Goal: Use online tool/utility: Utilize a website feature to perform a specific function

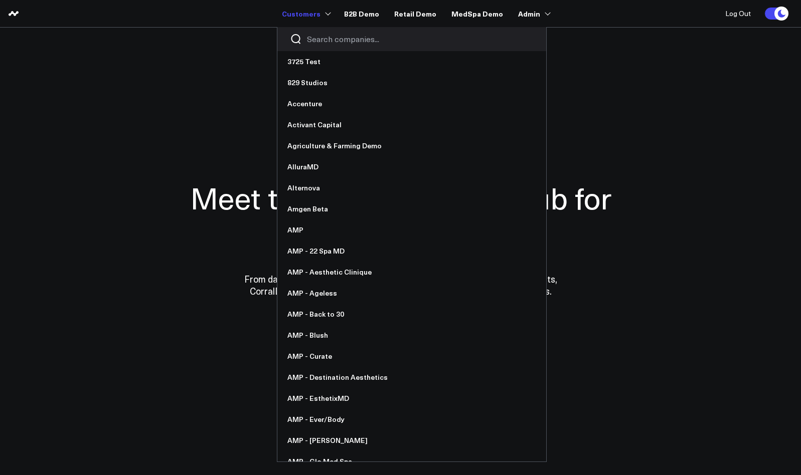
click at [334, 41] on input "Search companies input" at bounding box center [420, 39] width 227 height 11
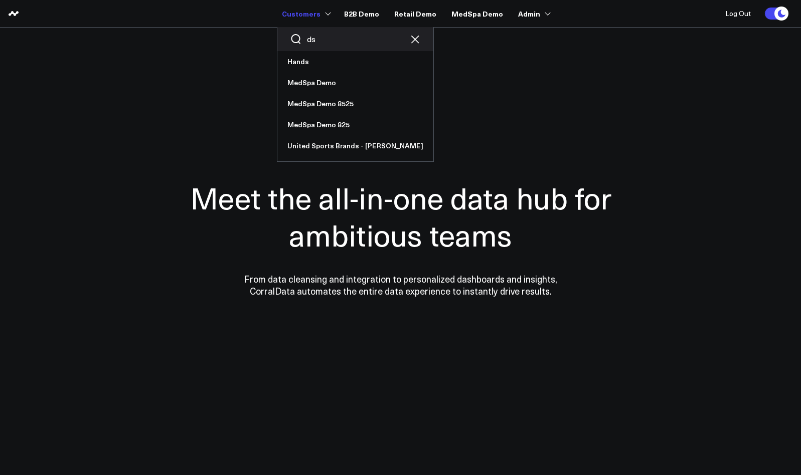
type input "d"
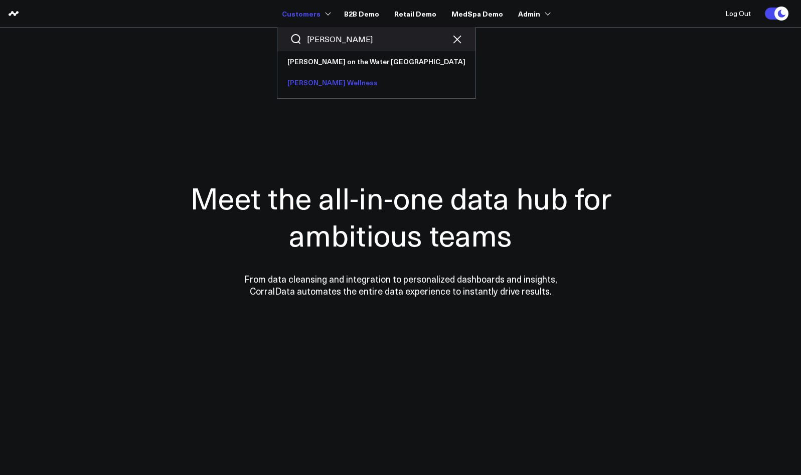
type input "sara"
click at [330, 83] on link "[PERSON_NAME] Wellness" at bounding box center [376, 82] width 198 height 21
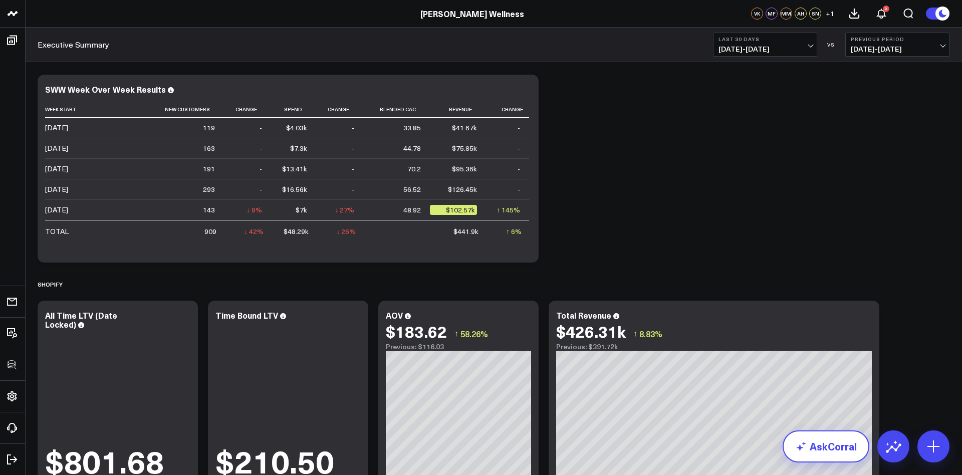
click at [800, 446] on link "AskCorral" at bounding box center [826, 447] width 87 height 32
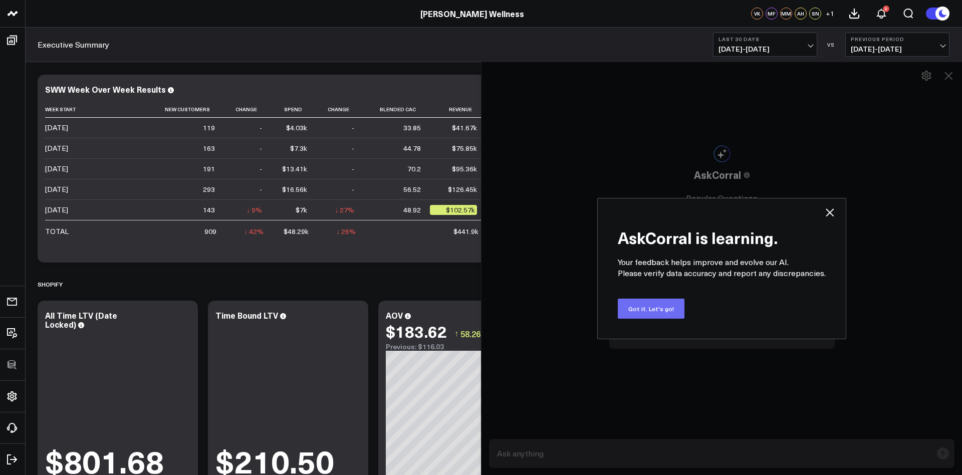
click at [653, 310] on button "Got it. Let's go!" at bounding box center [651, 309] width 67 height 20
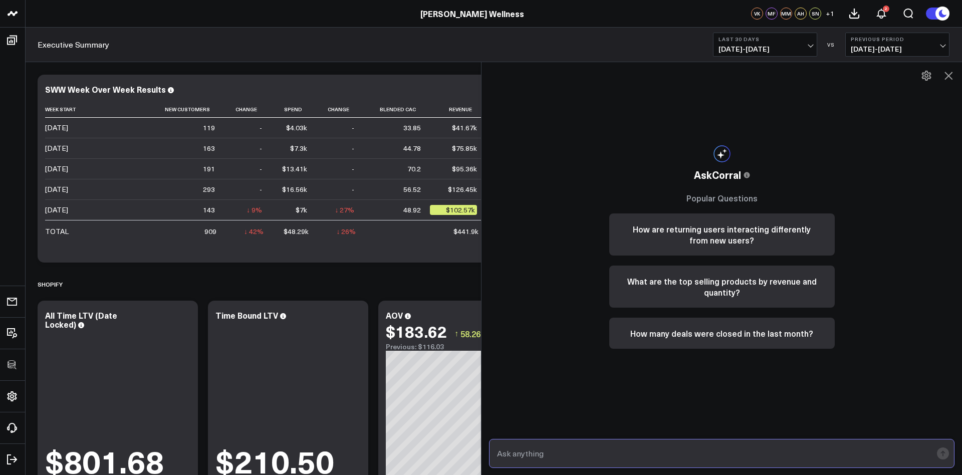
click at [595, 453] on input "text" at bounding box center [714, 454] width 438 height 18
paste input "based on CAC and subscription rate with a proposed budget to spend against that…"
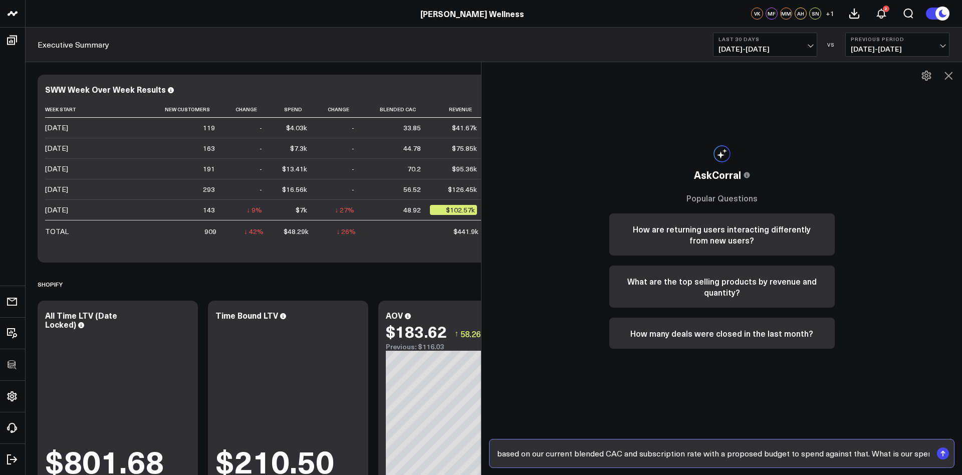
drag, startPoint x: 698, startPoint y: 455, endPoint x: 859, endPoint y: 457, distance: 161.4
click at [800, 457] on input "based on our current blended CAC and subscription rate with a proposed budget t…" at bounding box center [714, 454] width 438 height 18
click at [800, 449] on input "based on our current blended CAC and subscription rate, can you build me a widg…" at bounding box center [714, 454] width 438 height 18
click at [687, 453] on input "based on our current blended CAC and subscription rate, can you build me a widg…" at bounding box center [714, 454] width 438 height 18
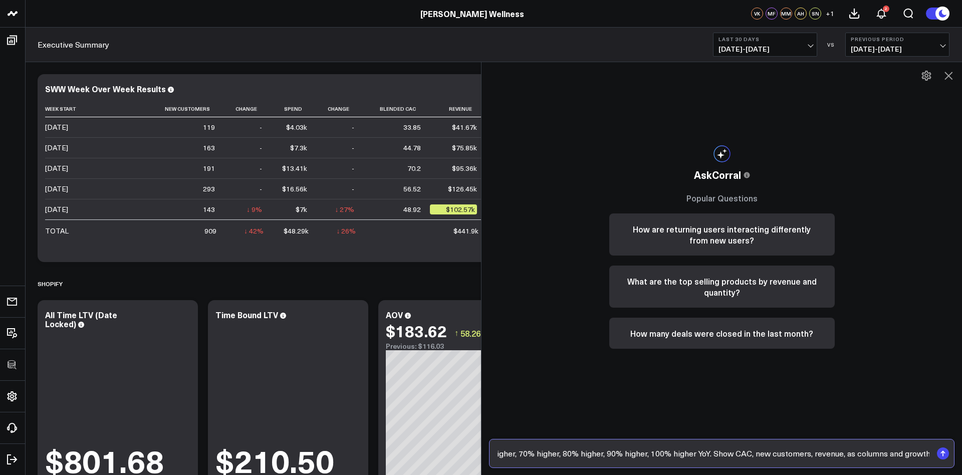
scroll to position [0, 624]
type input "based on our current blended CAC and subscription rate, can you build me a widg…"
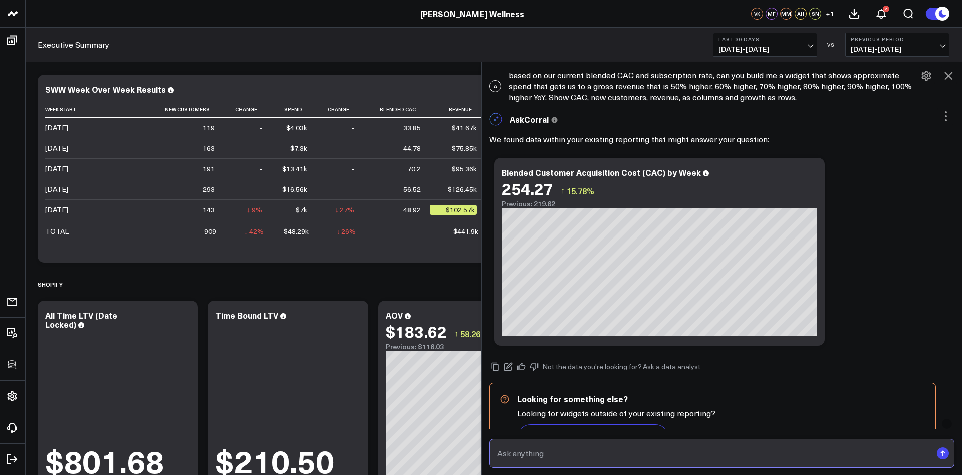
scroll to position [43, 0]
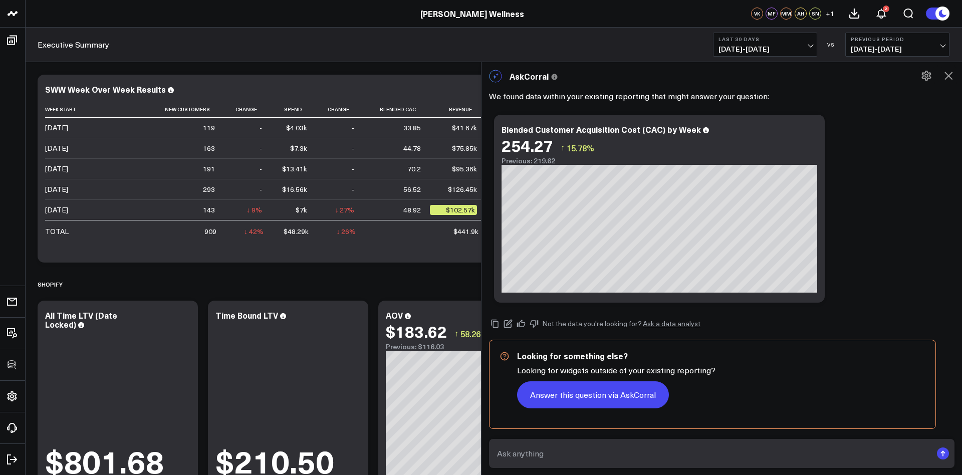
click at [582, 396] on button "Answer this question via AskCorral" at bounding box center [593, 394] width 152 height 27
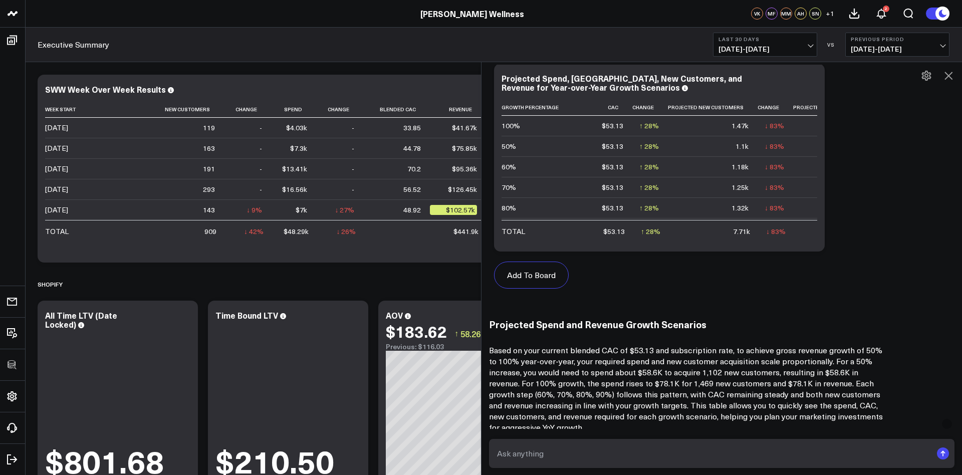
scroll to position [754, 0]
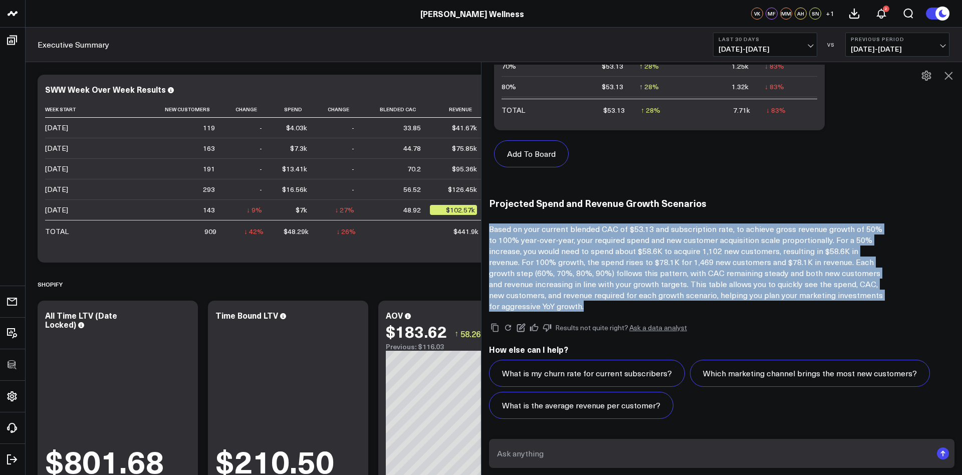
drag, startPoint x: 550, startPoint y: 310, endPoint x: 488, endPoint y: 228, distance: 102.8
click at [488, 228] on div "AskCorral This feature is experimental, yet powerful. Always check your answers…" at bounding box center [722, 12] width 481 height 833
copy p "Based on your current blended CAC of $53.13 and subscription rate, to achieve g…"
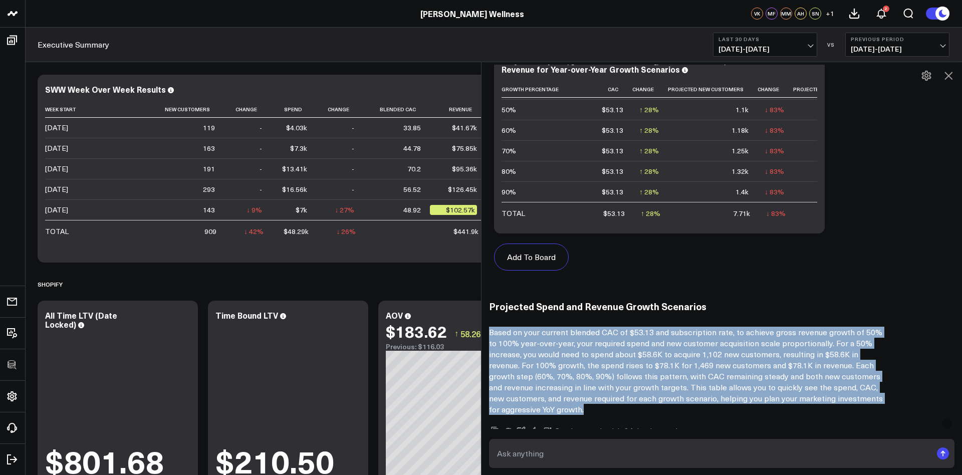
scroll to position [651, 0]
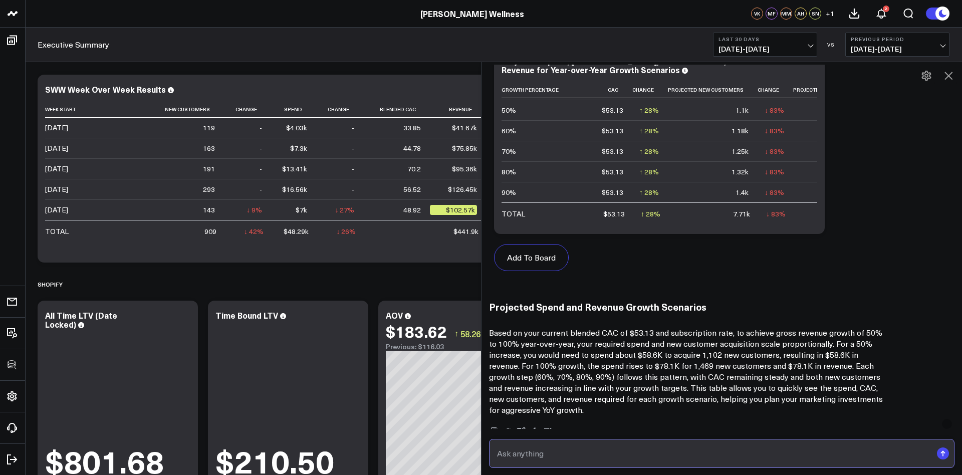
click at [557, 453] on input "text" at bounding box center [714, 454] width 438 height 18
type input "Can you sort this from lowest to highest percentage?"
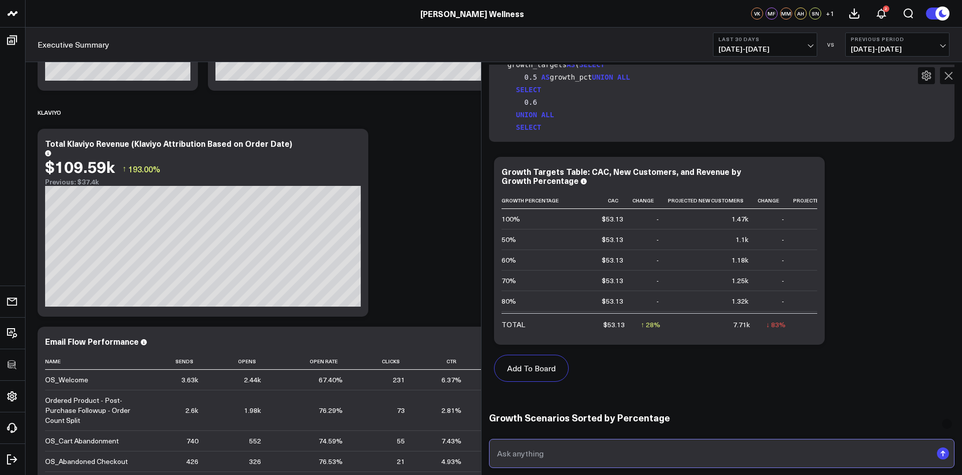
scroll to position [1275, 0]
click at [563, 200] on icon at bounding box center [563, 200] width 8 height 6
click at [561, 199] on icon at bounding box center [563, 200] width 8 height 6
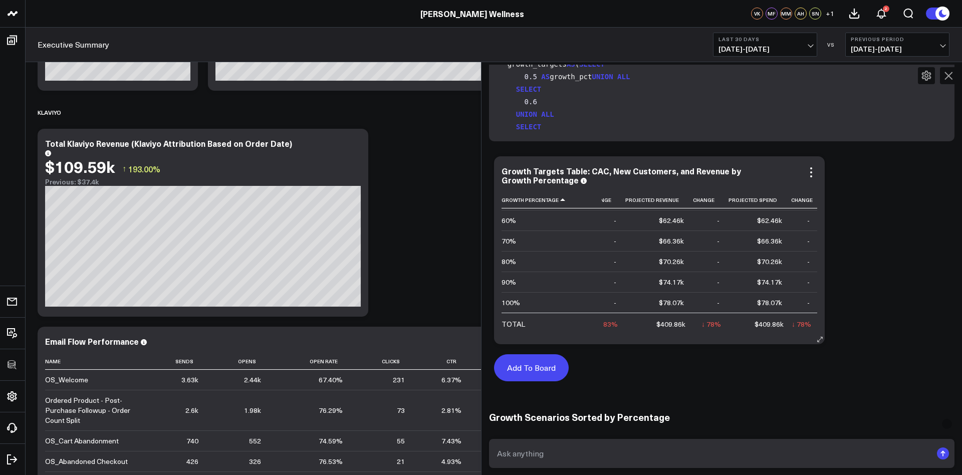
click at [529, 373] on button "Add To Board" at bounding box center [531, 367] width 75 height 27
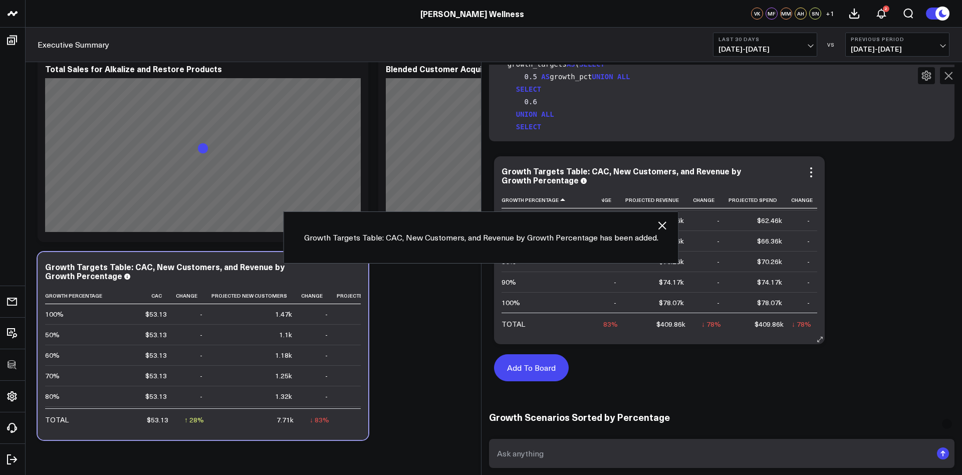
scroll to position [2595, 0]
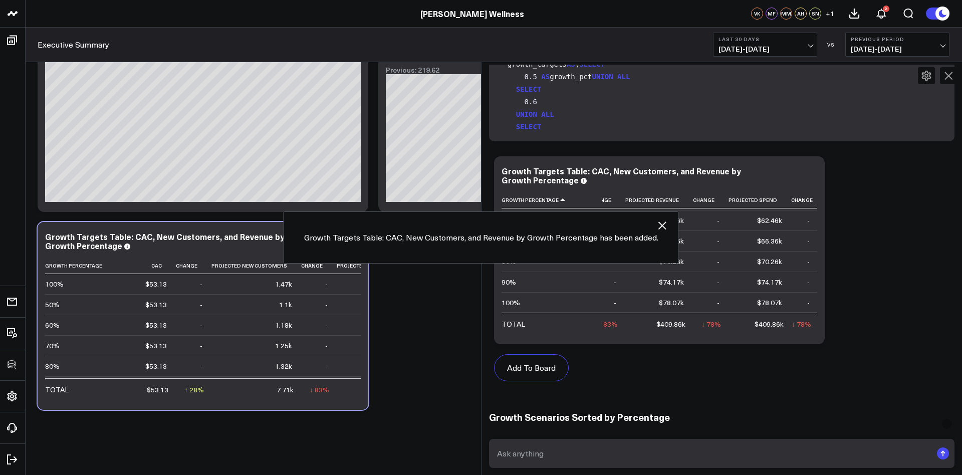
click at [800, 76] on icon at bounding box center [949, 76] width 8 height 8
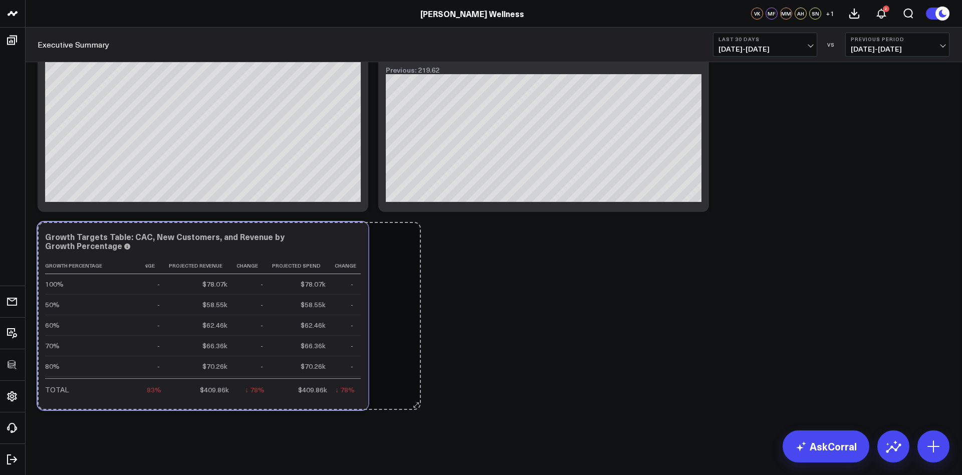
scroll to position [0, 0]
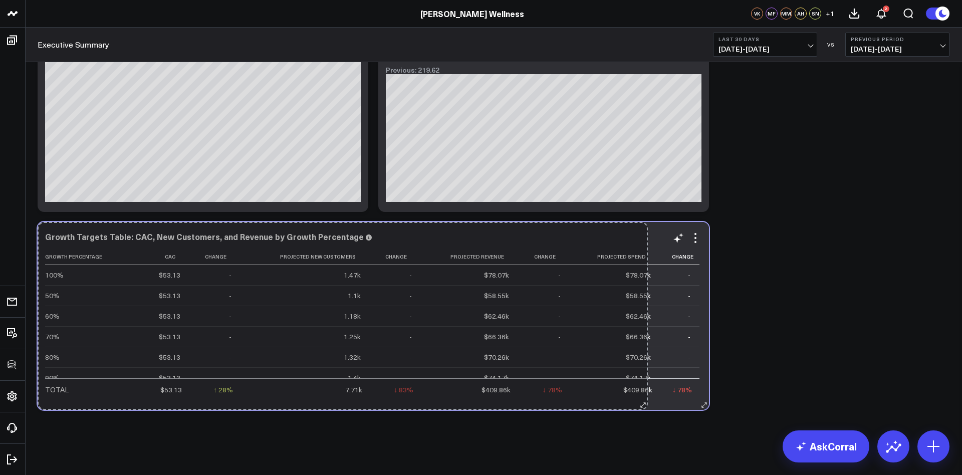
drag, startPoint x: 361, startPoint y: 403, endPoint x: 641, endPoint y: 391, distance: 279.9
click at [641, 391] on div "Growth Targets Table: CAC, New Customers, and Revenue by Growth Percentage Grow…" at bounding box center [374, 316] width 672 height 188
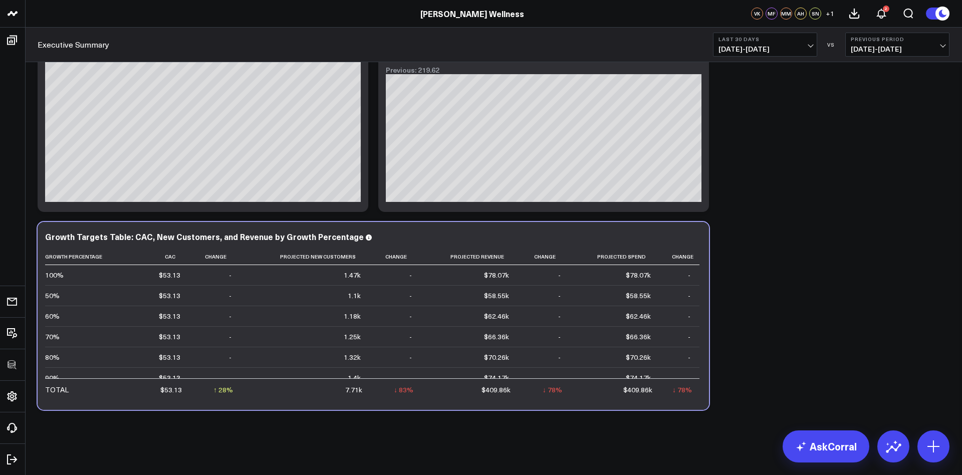
click at [695, 239] on icon at bounding box center [696, 238] width 12 height 12
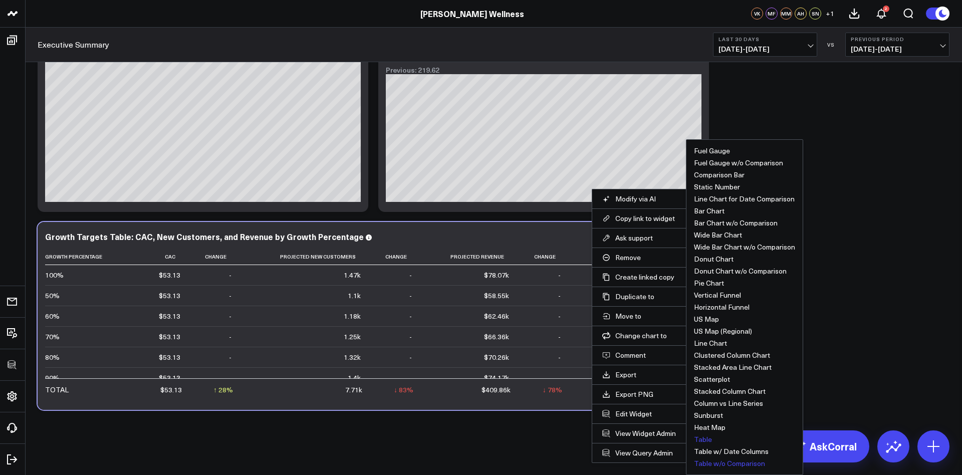
click at [735, 464] on button "Table w/o Comparison" at bounding box center [729, 463] width 71 height 7
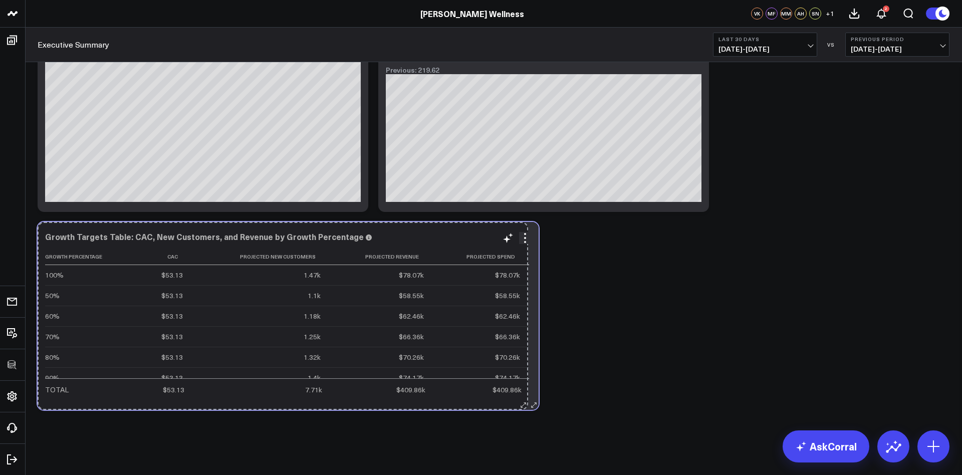
drag, startPoint x: 704, startPoint y: 402, endPoint x: 523, endPoint y: 394, distance: 181.1
click at [523, 394] on div "Growth Targets Table: CAC, New Customers, and Revenue by Growth Percentage Grow…" at bounding box center [288, 316] width 501 height 188
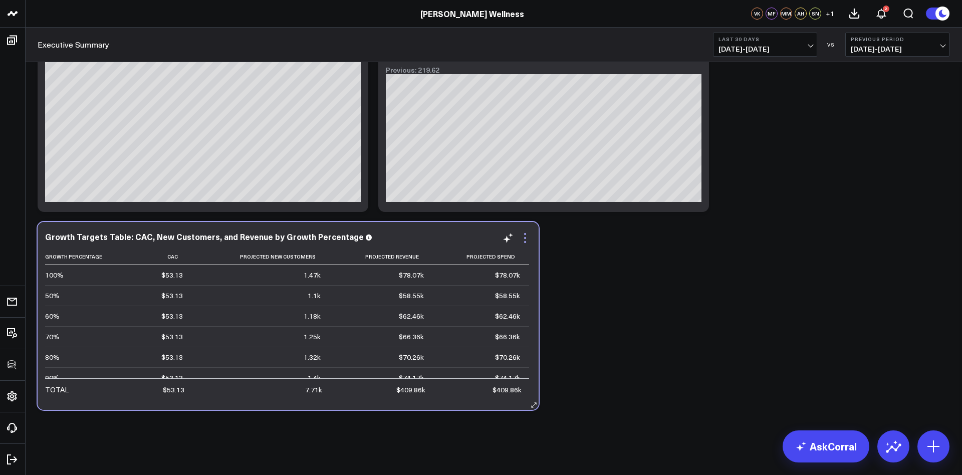
click at [528, 237] on icon at bounding box center [525, 238] width 12 height 12
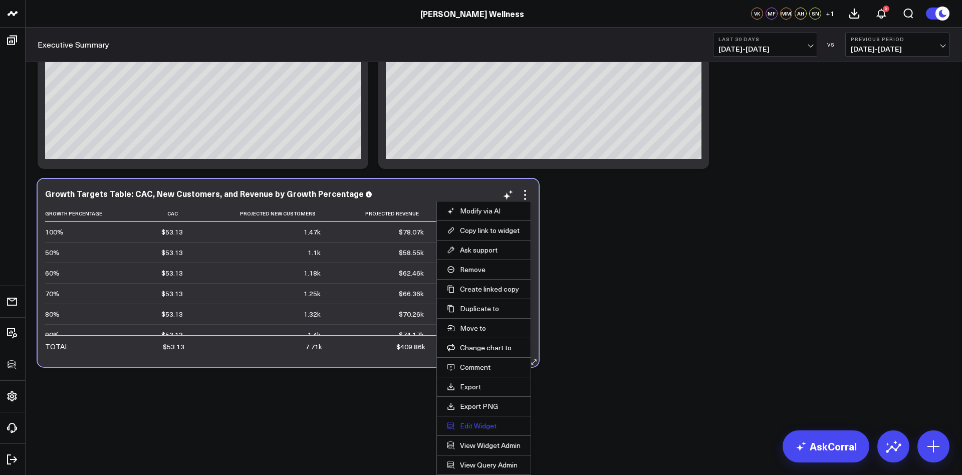
click at [476, 425] on button "Edit Widget" at bounding box center [484, 426] width 74 height 9
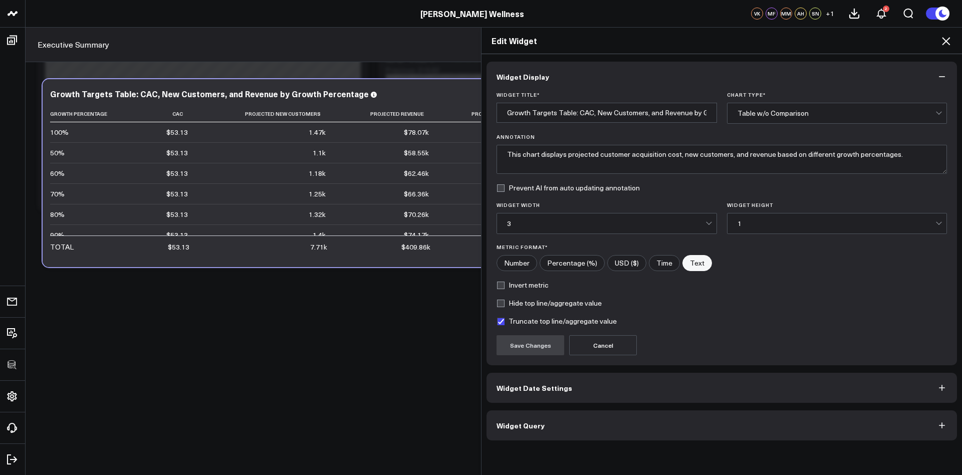
click at [572, 423] on button "Widget Query" at bounding box center [722, 426] width 471 height 30
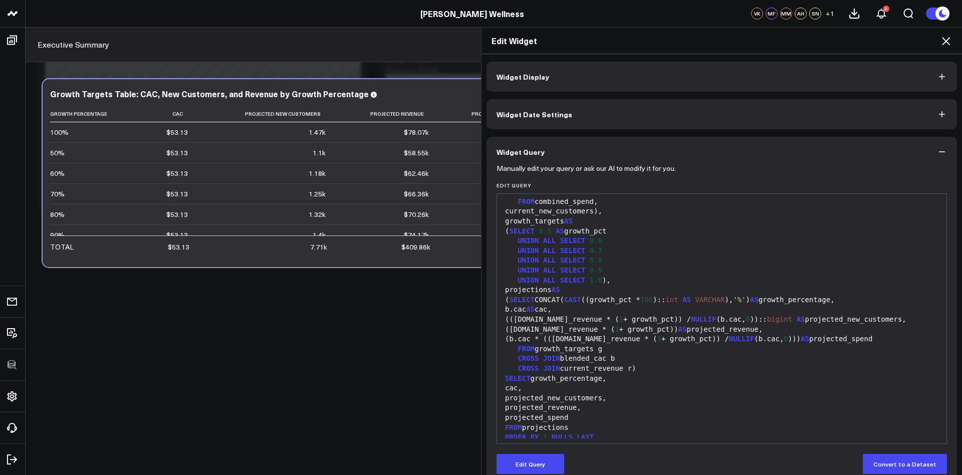
scroll to position [226, 0]
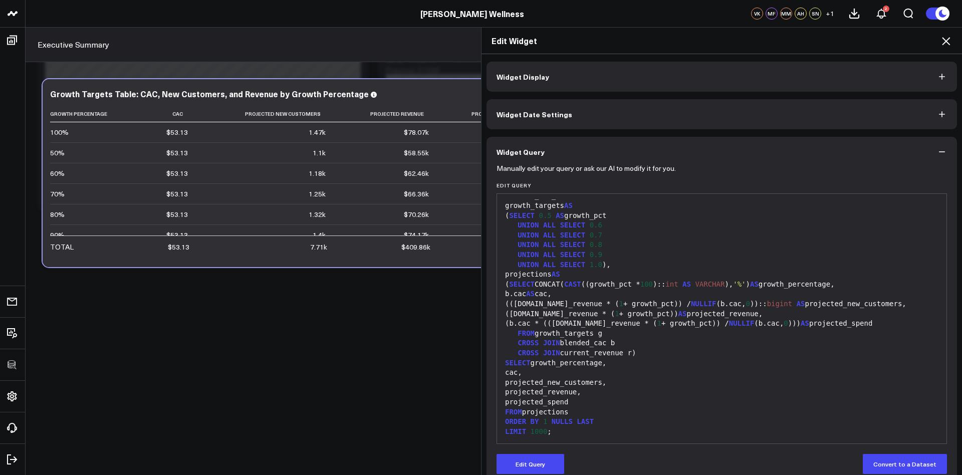
click at [608, 420] on div "ORDER BY 1 NULLS LAST" at bounding box center [722, 422] width 440 height 10
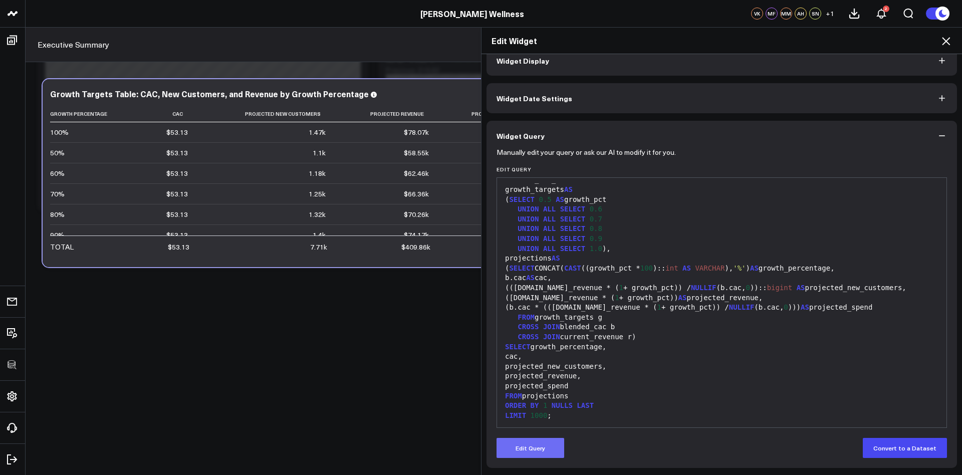
click at [523, 453] on button "Edit Query" at bounding box center [531, 448] width 68 height 20
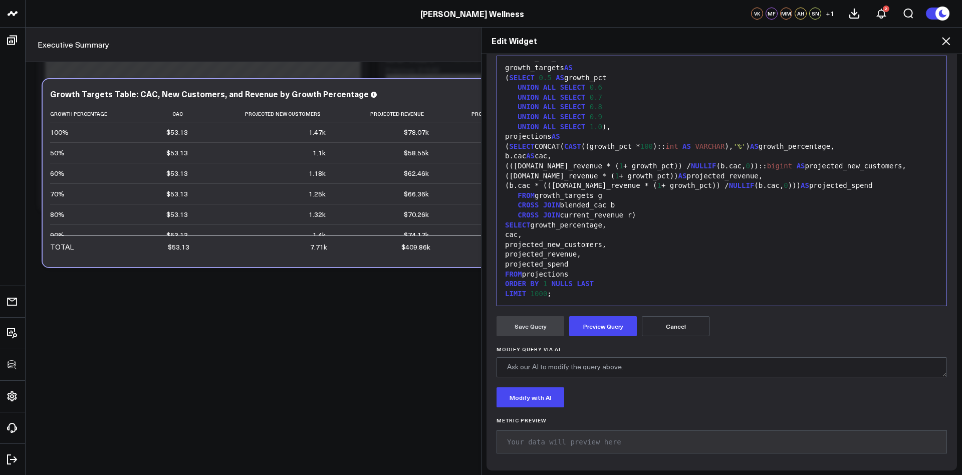
scroll to position [140, 0]
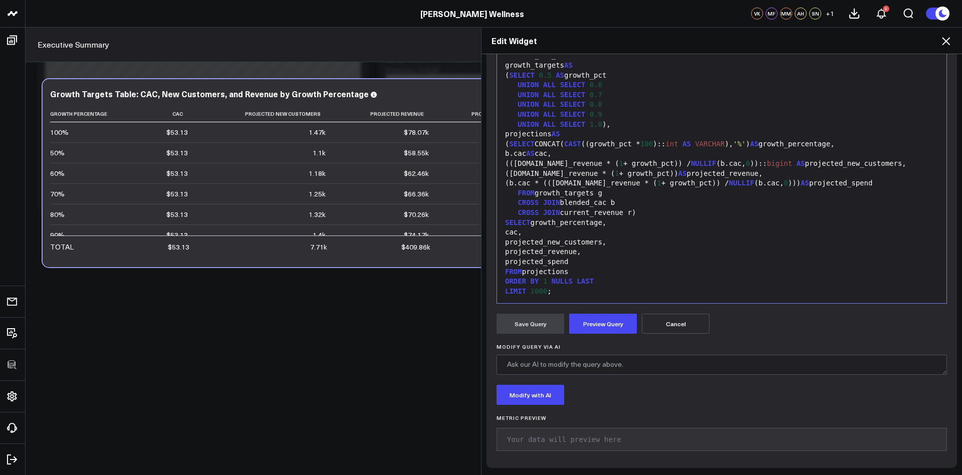
click at [608, 279] on div "ORDER BY 1 NULLS LAST" at bounding box center [722, 282] width 440 height 10
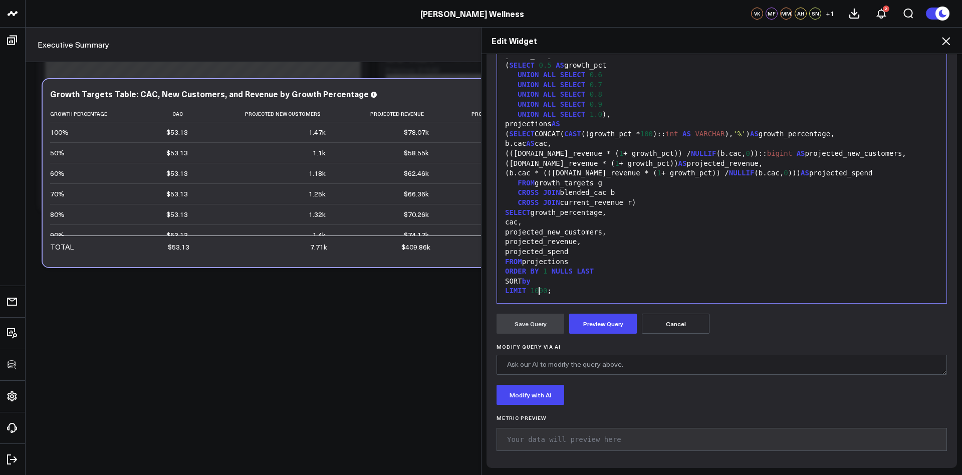
scroll to position [140, 0]
drag, startPoint x: 548, startPoint y: 282, endPoint x: 496, endPoint y: 282, distance: 52.6
click at [496, 282] on div "Manually edit your query or ask our AI to modify it for you. Edit Query 99 1 2 …" at bounding box center [722, 248] width 471 height 442
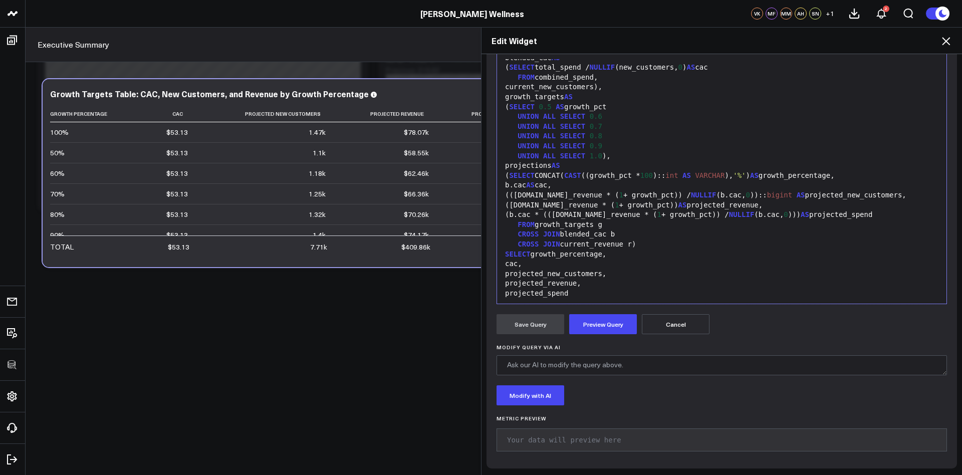
scroll to position [184, 0]
click at [800, 42] on icon at bounding box center [946, 41] width 12 height 12
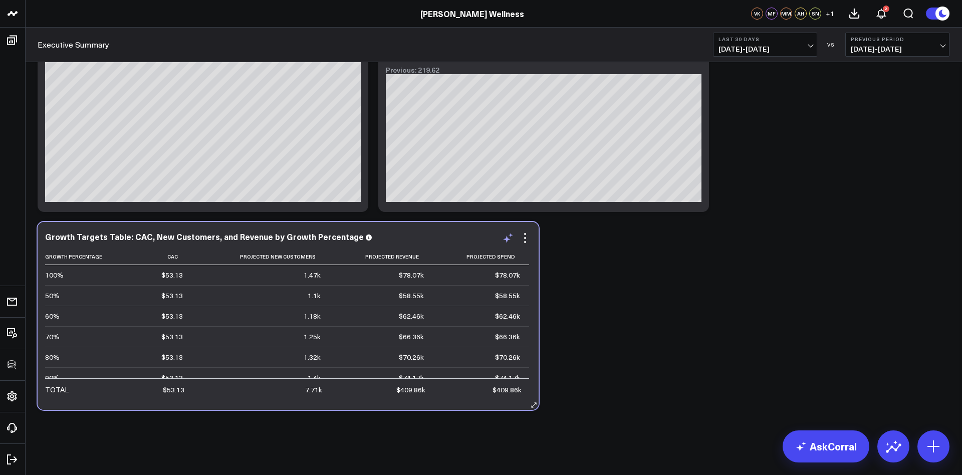
click at [509, 239] on icon at bounding box center [508, 238] width 12 height 12
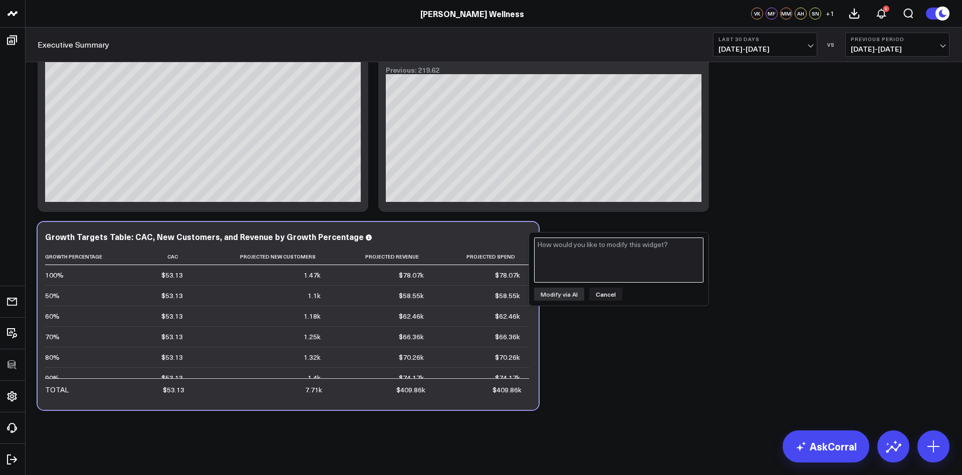
click at [603, 269] on textarea at bounding box center [618, 260] width 169 height 45
type textarea "Can you sort by Growth percentage largest to smallest?"
click at [556, 295] on button "Modify via AI" at bounding box center [559, 294] width 50 height 13
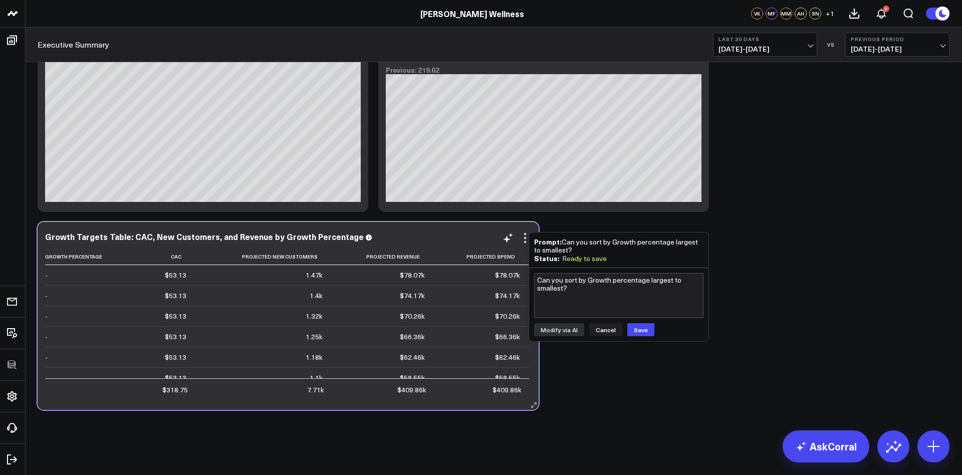
scroll to position [10, 0]
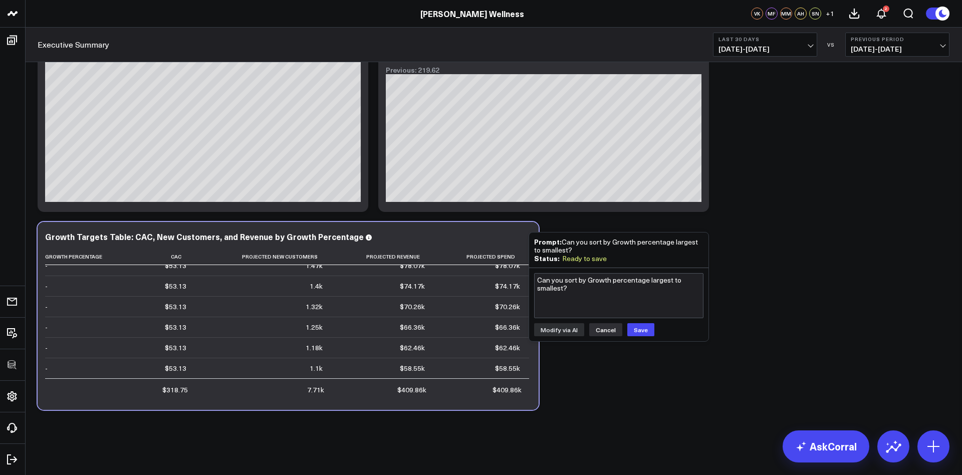
click at [603, 328] on button "Cancel" at bounding box center [605, 329] width 33 height 13
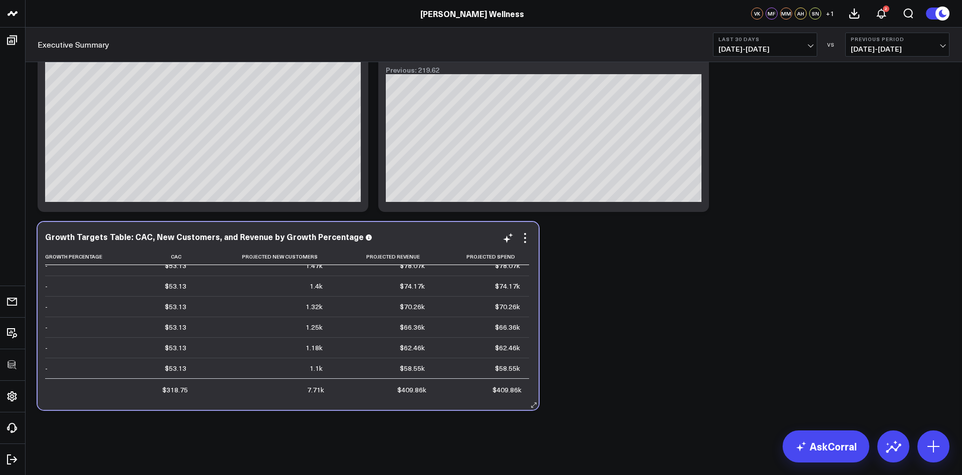
scroll to position [0, 0]
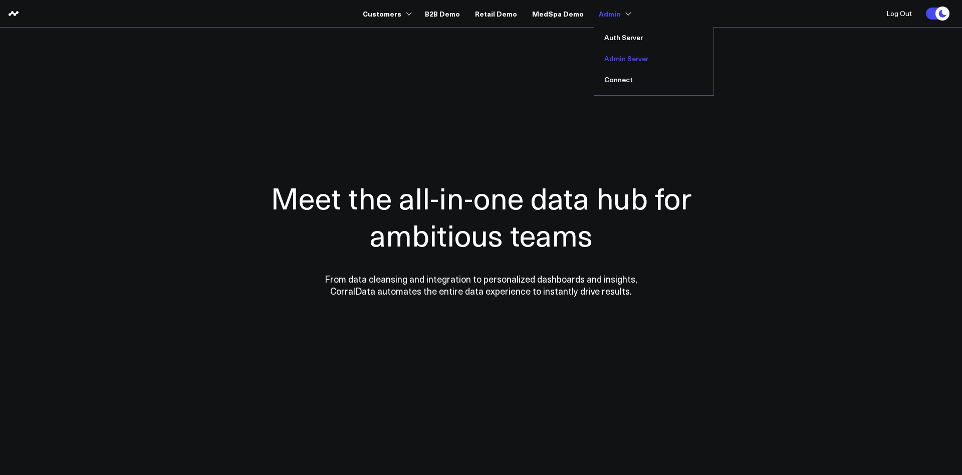
click at [620, 58] on link "Admin Server" at bounding box center [654, 58] width 119 height 21
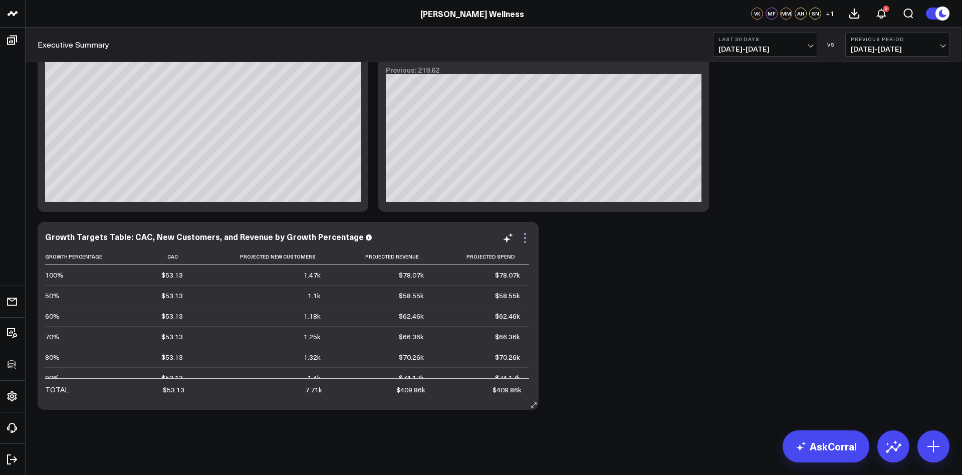
click at [527, 236] on icon at bounding box center [525, 238] width 12 height 12
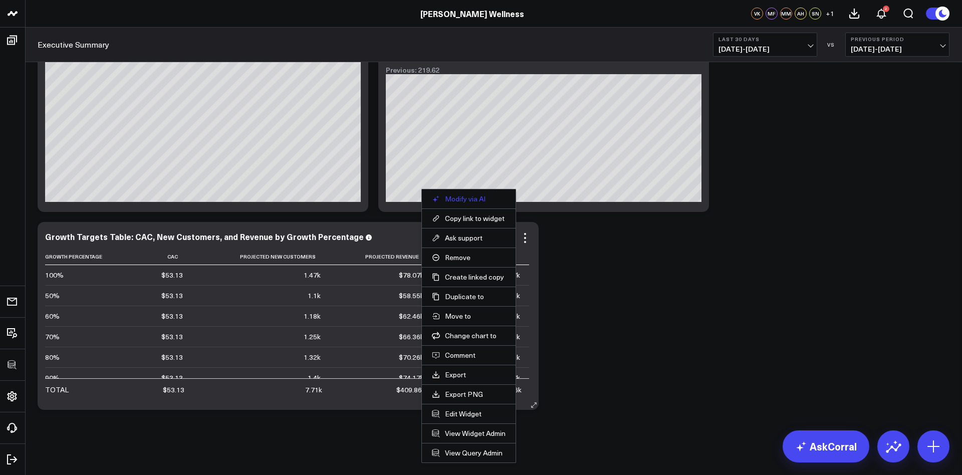
click at [451, 198] on button "Modify via AI" at bounding box center [469, 198] width 74 height 9
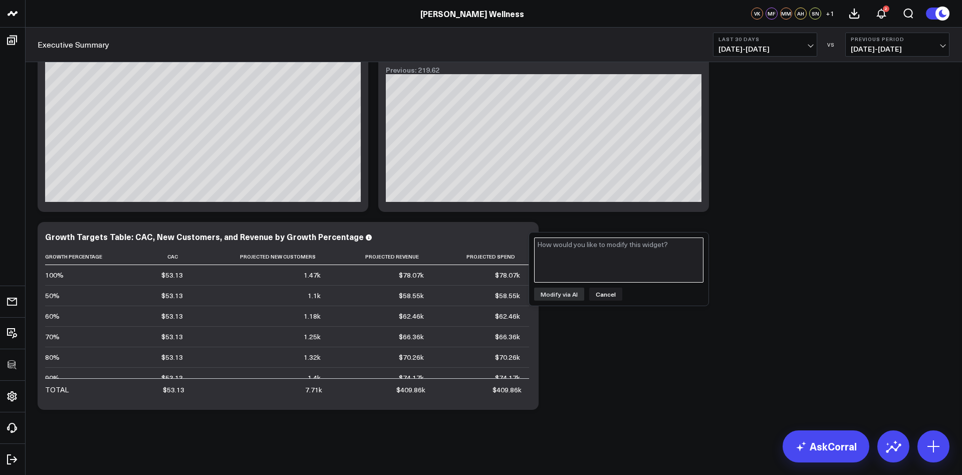
click at [573, 255] on textarea at bounding box center [618, 260] width 169 height 45
type textarea "Can you sort by Growth Percentage?"
click at [572, 292] on button "Modify via AI" at bounding box center [559, 294] width 50 height 13
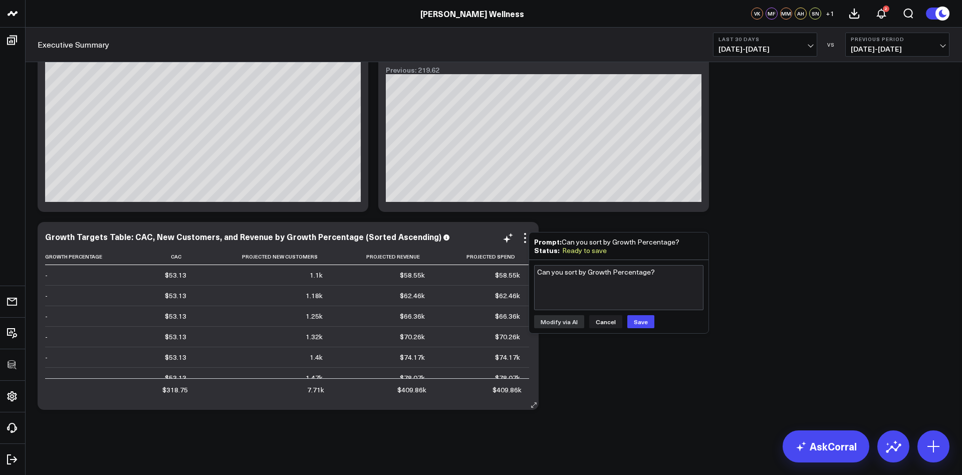
scroll to position [10, 0]
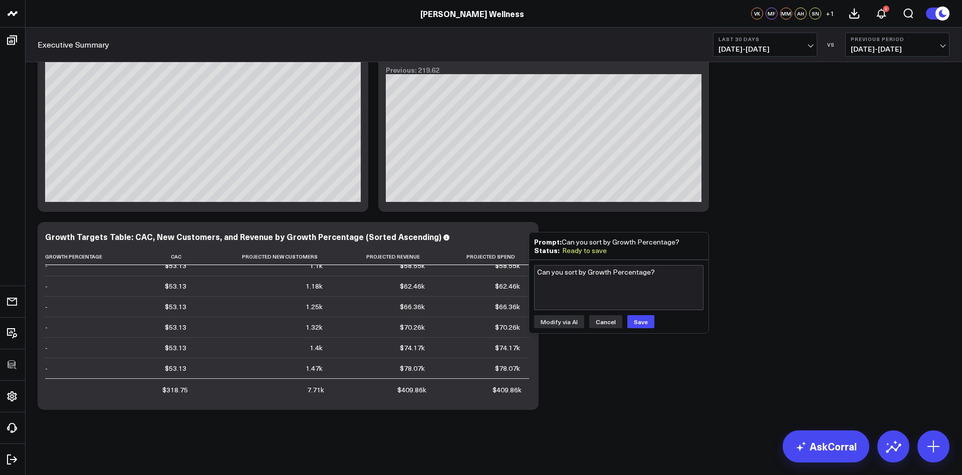
click at [608, 322] on button "Cancel" at bounding box center [605, 321] width 33 height 13
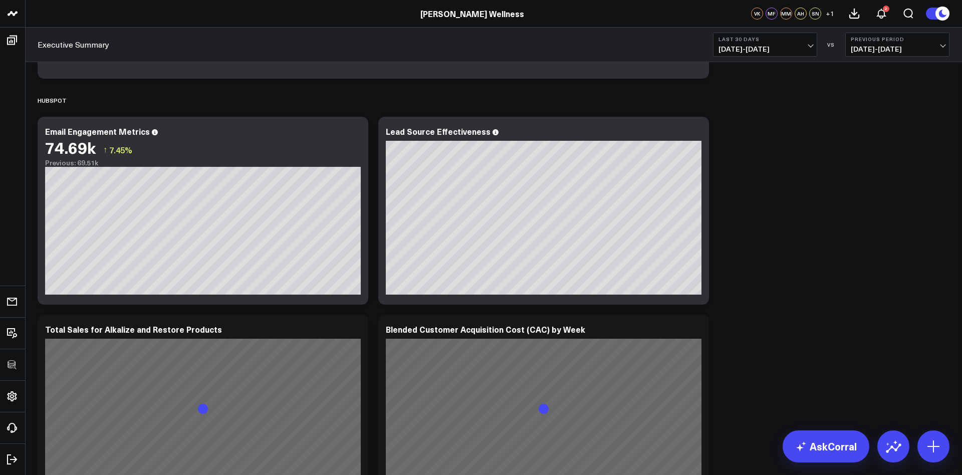
scroll to position [2595, 0]
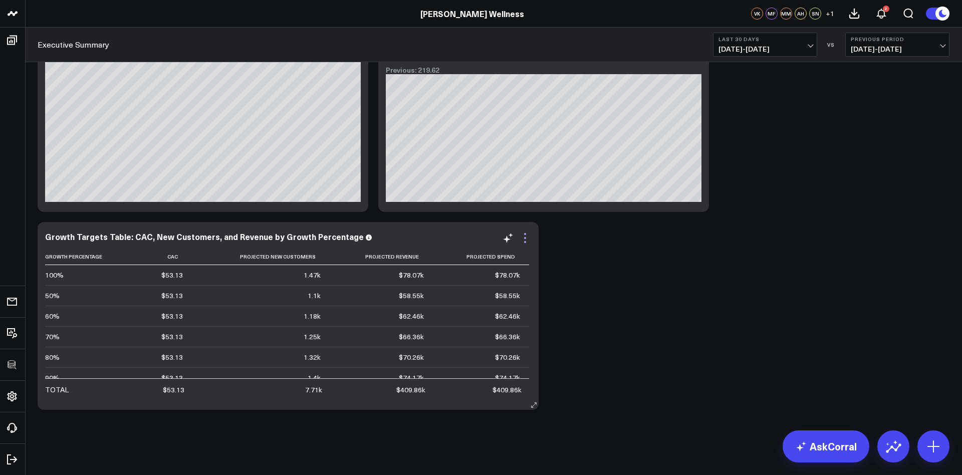
click at [526, 236] on icon at bounding box center [525, 238] width 12 height 12
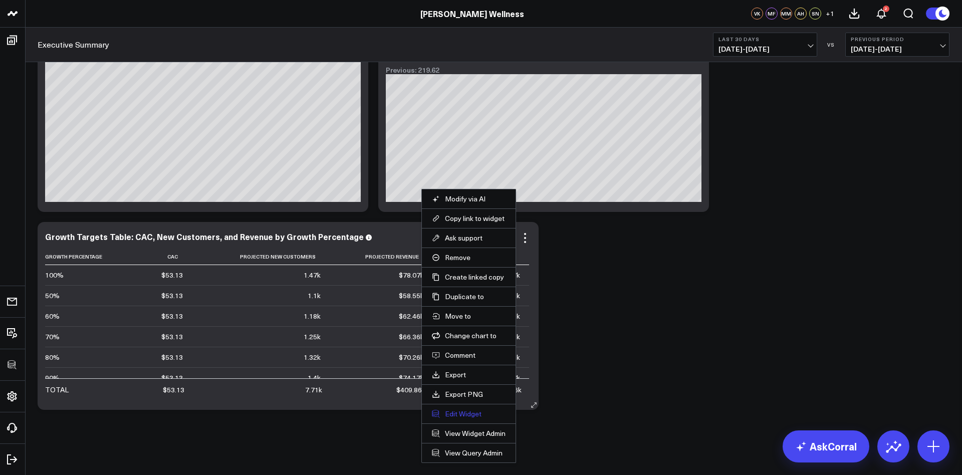
click at [470, 415] on button "Edit Widget" at bounding box center [469, 414] width 74 height 9
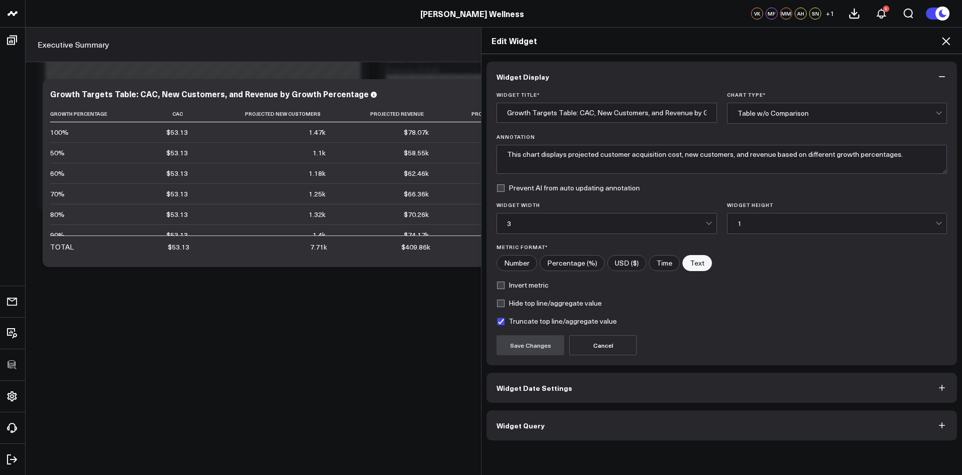
click at [568, 424] on button "Widget Query" at bounding box center [722, 426] width 471 height 30
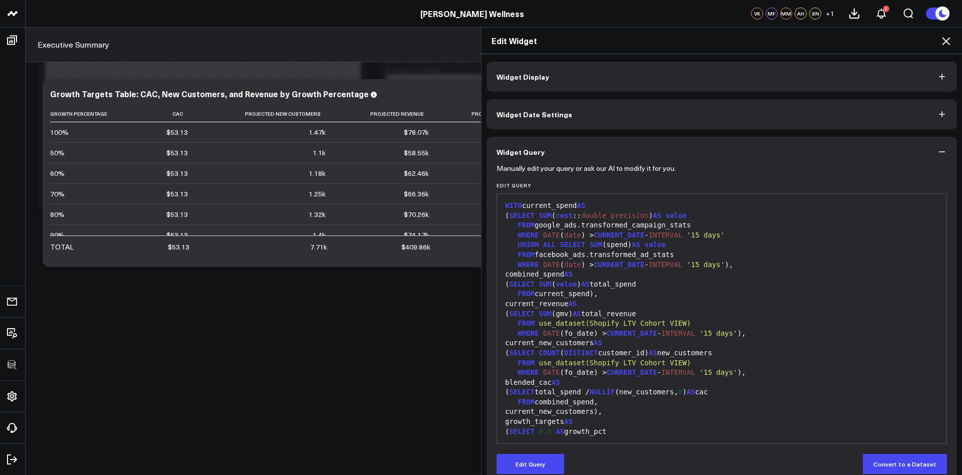
scroll to position [226, 0]
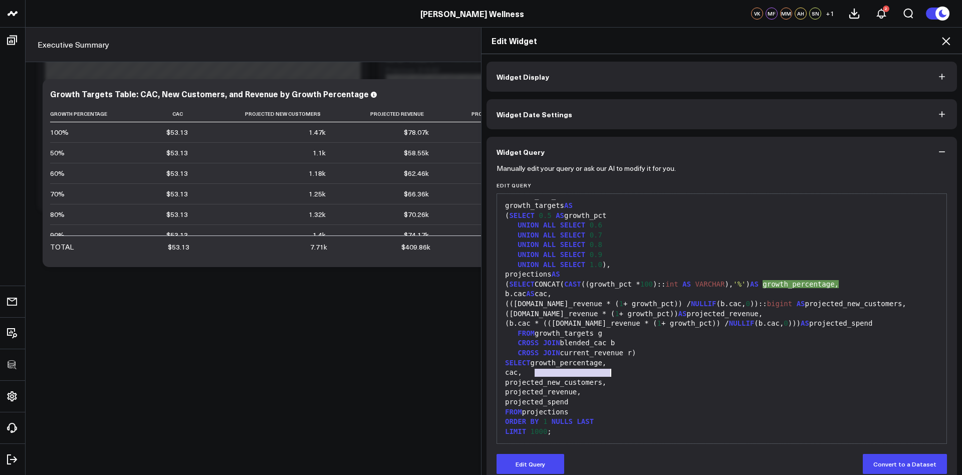
drag, startPoint x: 535, startPoint y: 364, endPoint x: 630, endPoint y: 367, distance: 95.3
click at [630, 367] on div "SELECT growth_percentage," at bounding box center [722, 363] width 440 height 10
copy div "growth_percentage,"
drag, startPoint x: 564, startPoint y: 422, endPoint x: 616, endPoint y: 422, distance: 52.1
click at [616, 422] on div "ORDER BY 1 NULLS LAST" at bounding box center [722, 422] width 440 height 10
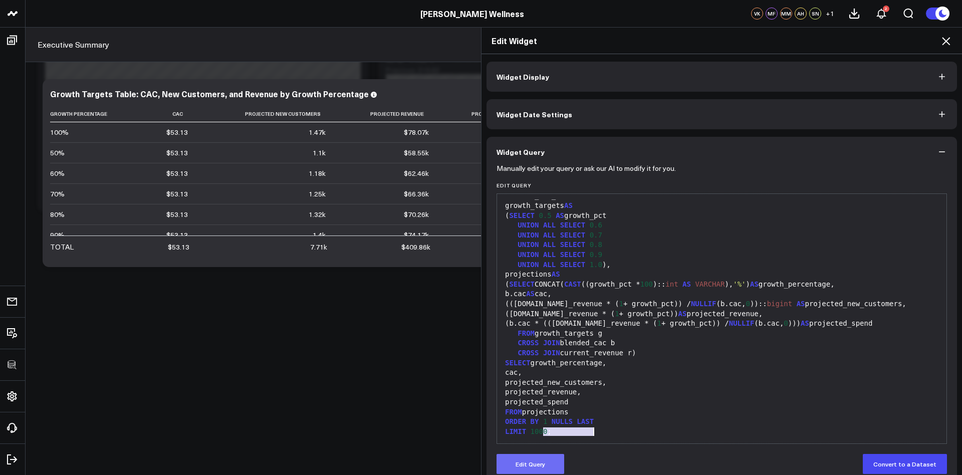
click at [535, 465] on button "Edit Query" at bounding box center [531, 464] width 68 height 20
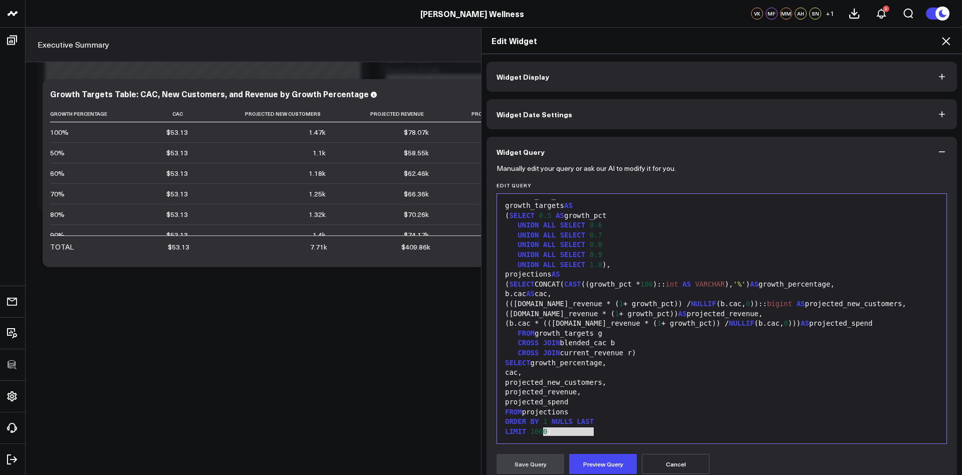
scroll to position [31, 0]
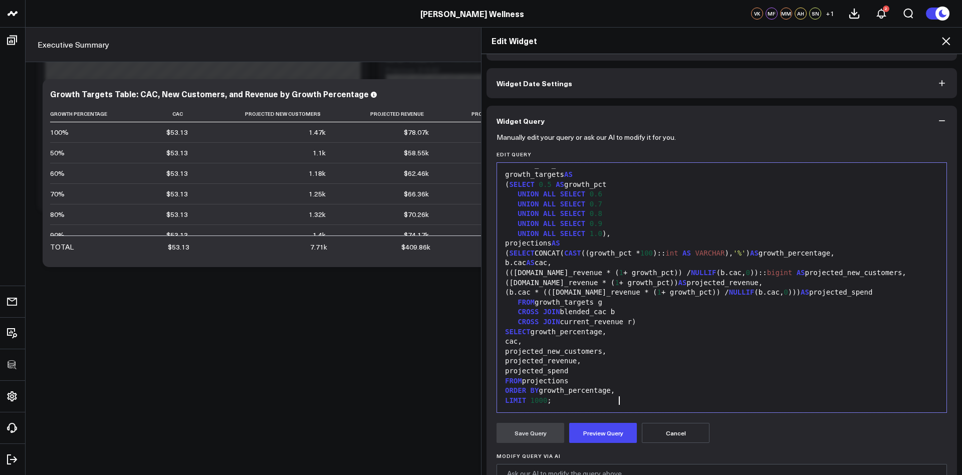
click at [634, 389] on div "ORDER BY growth_percentage," at bounding box center [722, 391] width 440 height 10
click at [593, 435] on button "Preview Query" at bounding box center [603, 433] width 68 height 20
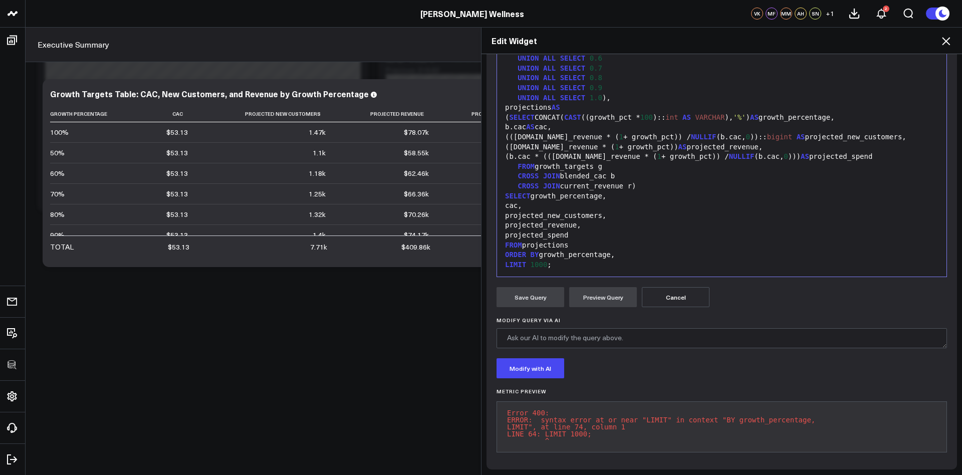
scroll to position [175, 0]
click at [625, 249] on div "ORDER BY growth_percentage," at bounding box center [722, 254] width 440 height 10
click at [612, 289] on button "Preview Query" at bounding box center [603, 296] width 68 height 20
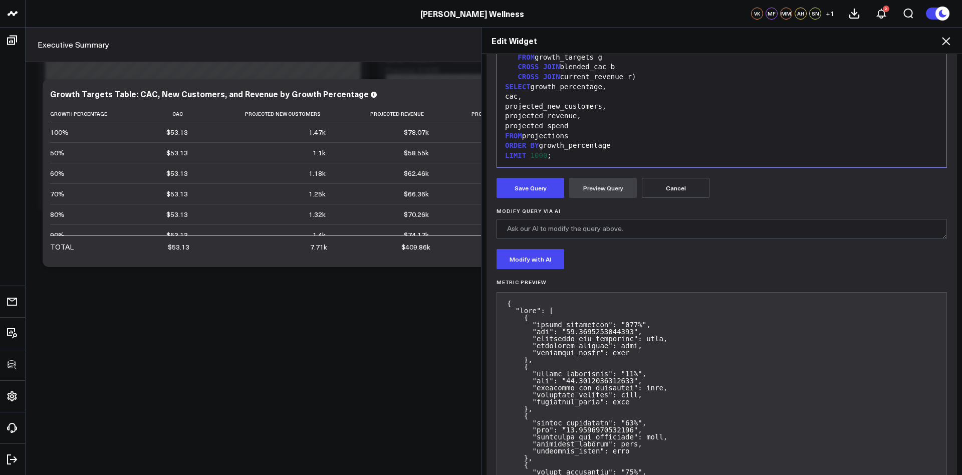
scroll to position [277, 0]
click at [675, 188] on button "Cancel" at bounding box center [676, 187] width 68 height 20
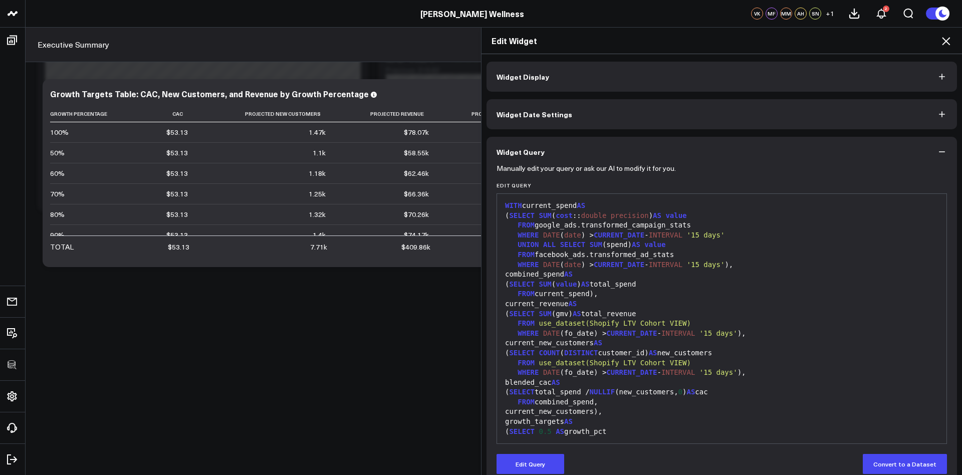
click at [949, 37] on icon at bounding box center [946, 41] width 12 height 12
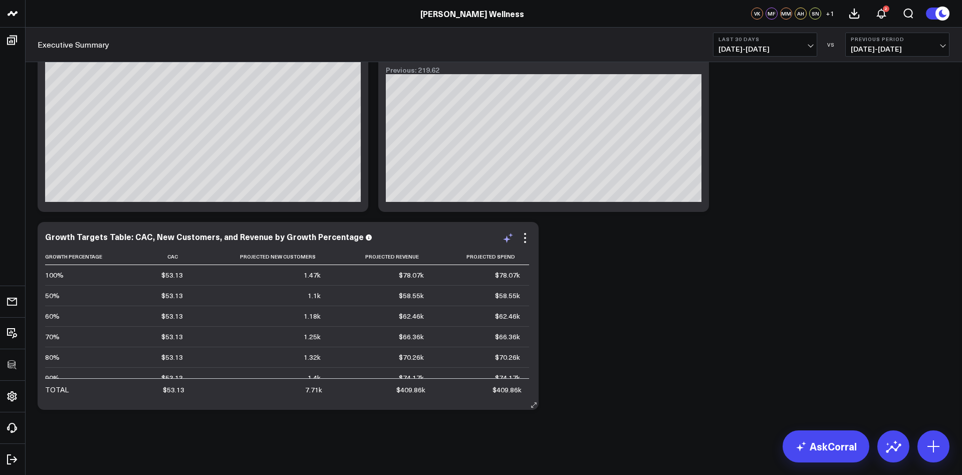
click at [509, 237] on icon at bounding box center [508, 238] width 12 height 12
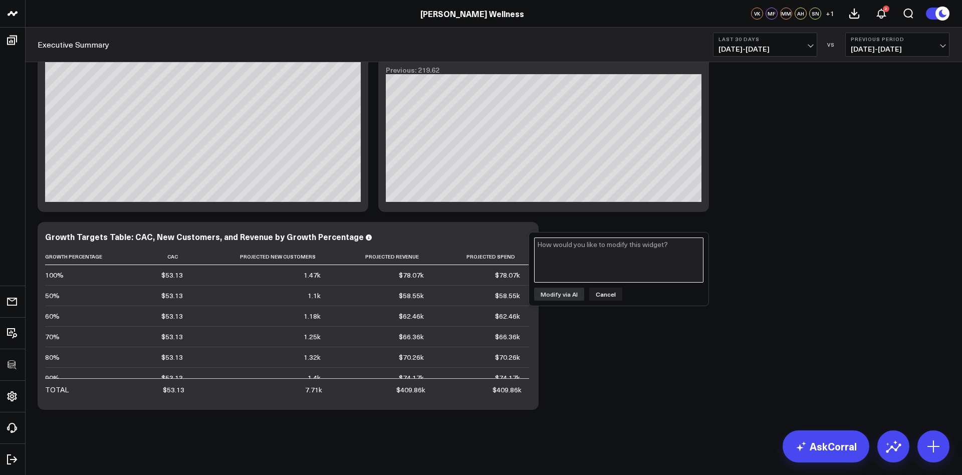
click at [589, 255] on textarea at bounding box center [618, 260] width 169 height 45
type textarea "Order by Projected Spend"
click at [553, 299] on button "Modify via AI" at bounding box center [559, 294] width 50 height 13
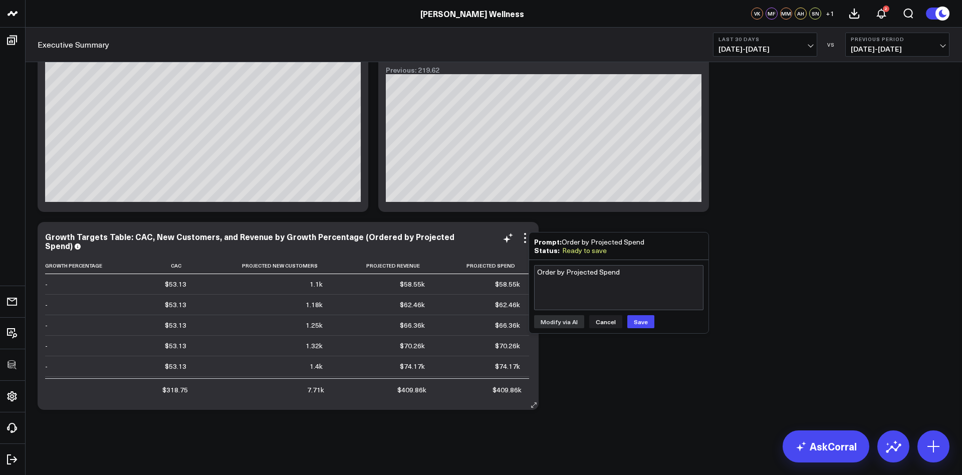
scroll to position [17, 0]
click at [607, 320] on button "Cancel" at bounding box center [605, 321] width 33 height 13
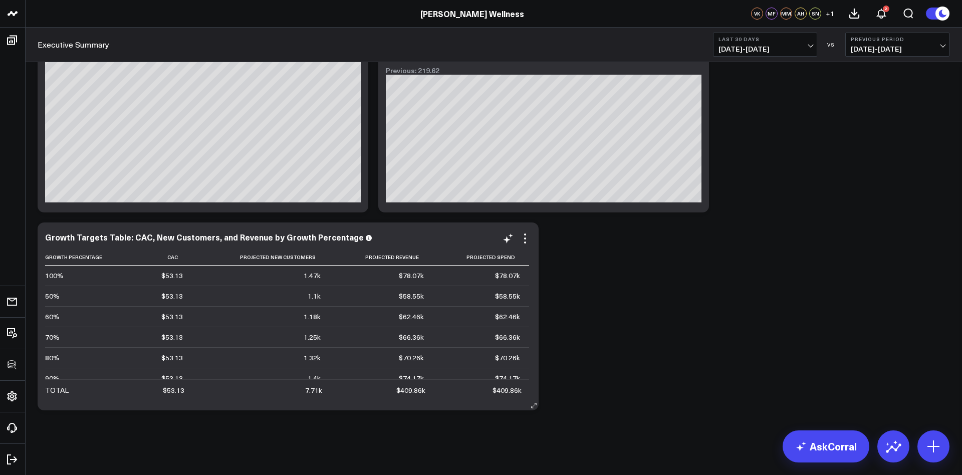
scroll to position [2595, 0]
click at [526, 240] on icon at bounding box center [525, 238] width 12 height 12
drag, startPoint x: 612, startPoint y: 248, endPoint x: 495, endPoint y: 234, distance: 118.1
click at [526, 239] on icon at bounding box center [525, 238] width 12 height 12
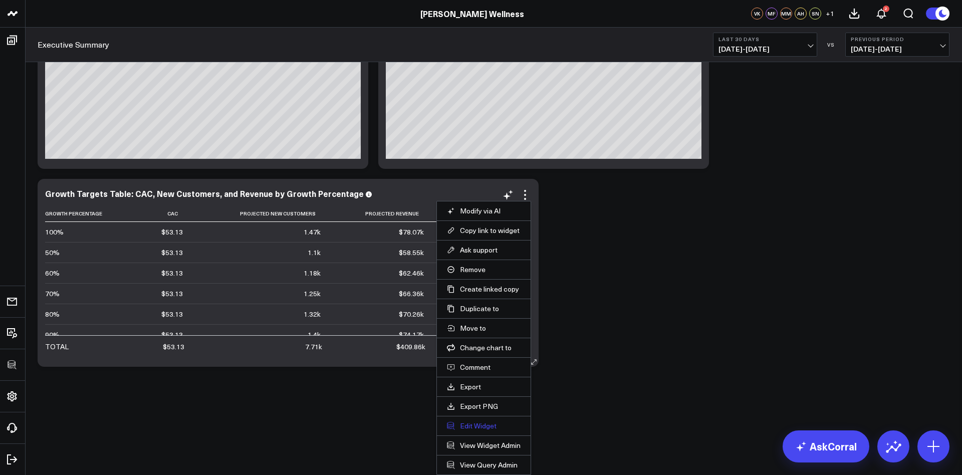
click at [488, 427] on button "Edit Widget" at bounding box center [484, 426] width 74 height 9
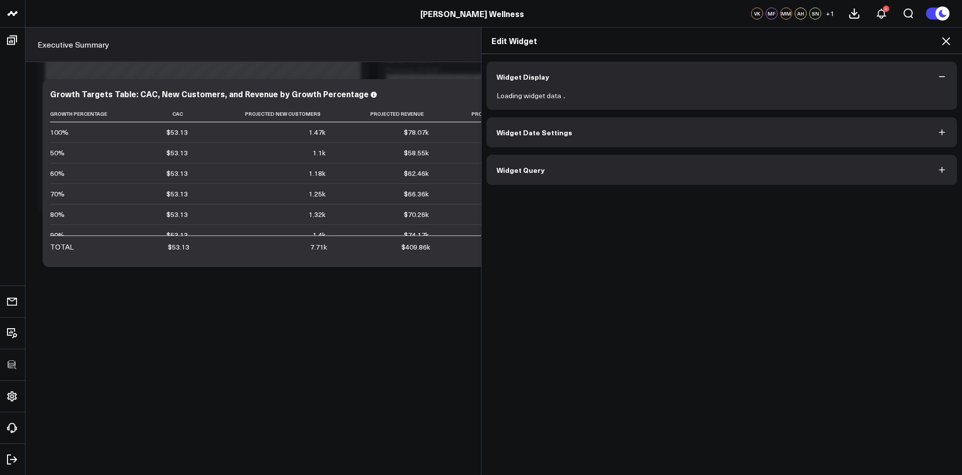
scroll to position [2595, 0]
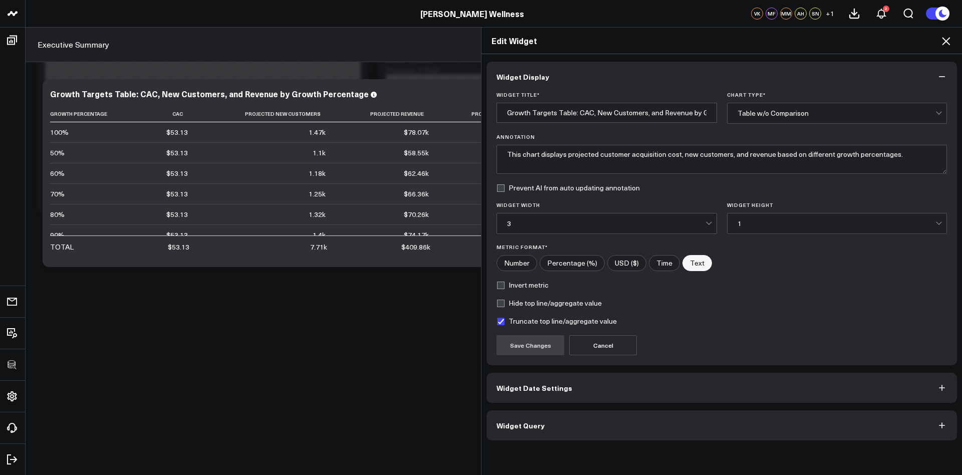
drag, startPoint x: 574, startPoint y: 428, endPoint x: 615, endPoint y: 331, distance: 104.9
click at [574, 428] on button "Widget Query" at bounding box center [722, 426] width 471 height 30
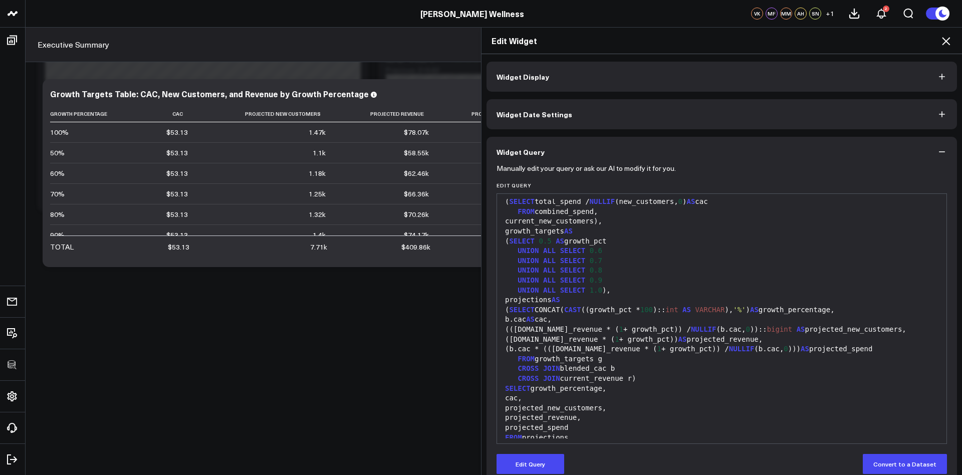
scroll to position [190, 0]
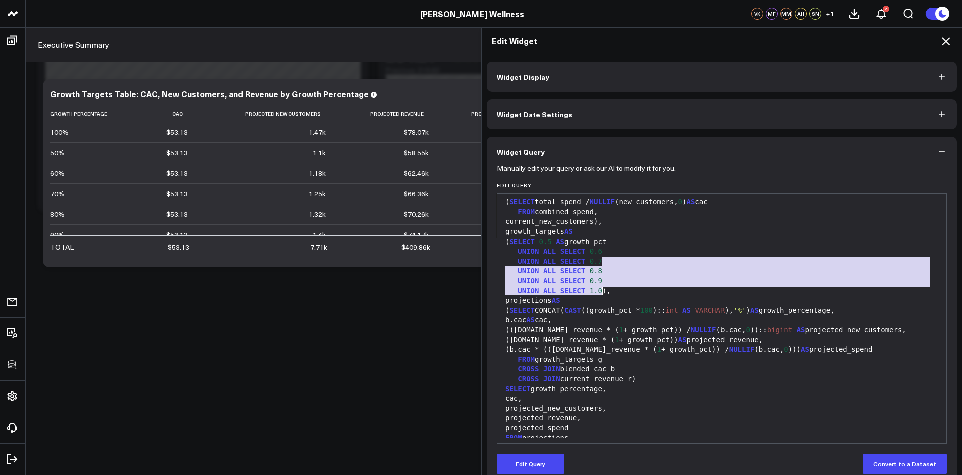
drag, startPoint x: 621, startPoint y: 263, endPoint x: 604, endPoint y: 289, distance: 30.9
click at [604, 289] on div "WITH current_spend AS ( SELECT SUM ( cost :: double precision ) AS value FROM g…" at bounding box center [722, 237] width 440 height 456
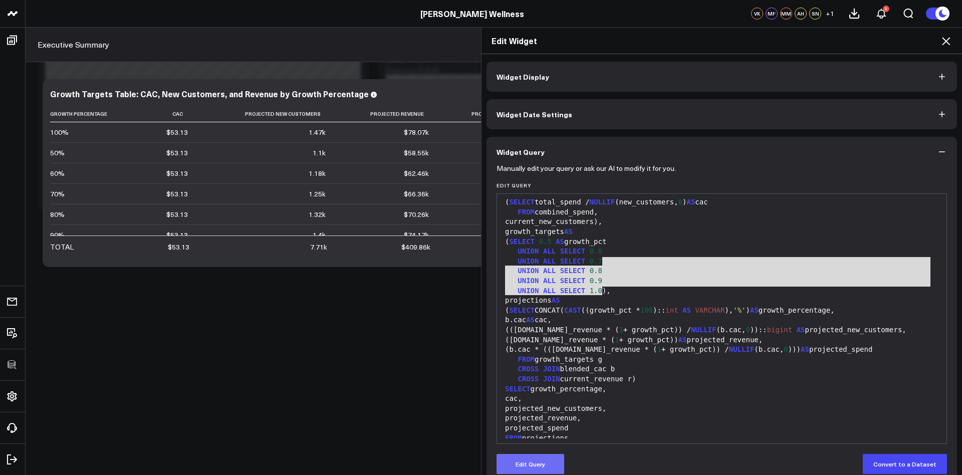
click at [528, 460] on button "Edit Query" at bounding box center [531, 464] width 68 height 20
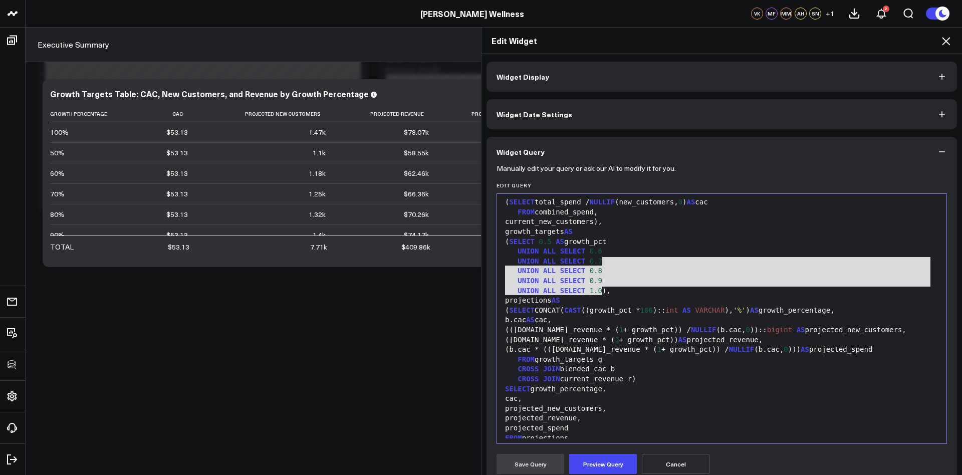
click at [599, 291] on span "1.0" at bounding box center [596, 291] width 13 height 8
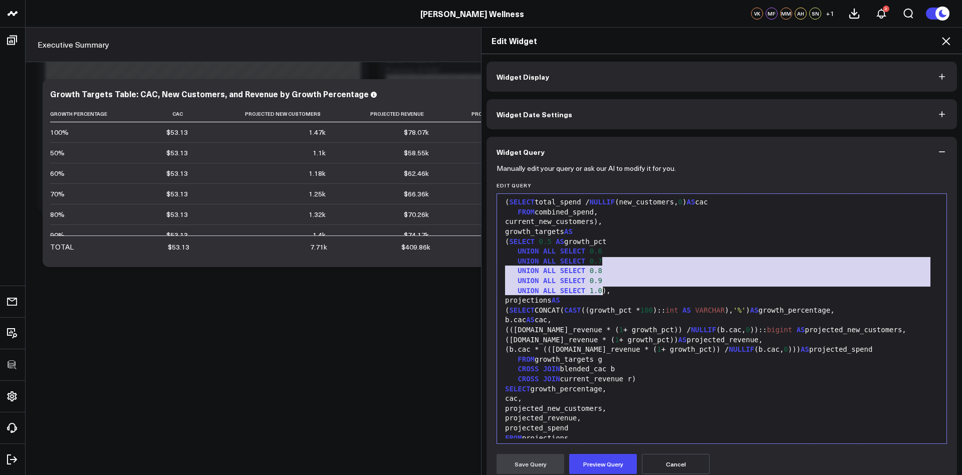
drag, startPoint x: 605, startPoint y: 262, endPoint x: 692, endPoint y: 290, distance: 92.1
click at [604, 292] on div "WITH current_spend AS ( SELECT SUM ( cost :: double precision ) AS value FROM g…" at bounding box center [722, 237] width 440 height 456
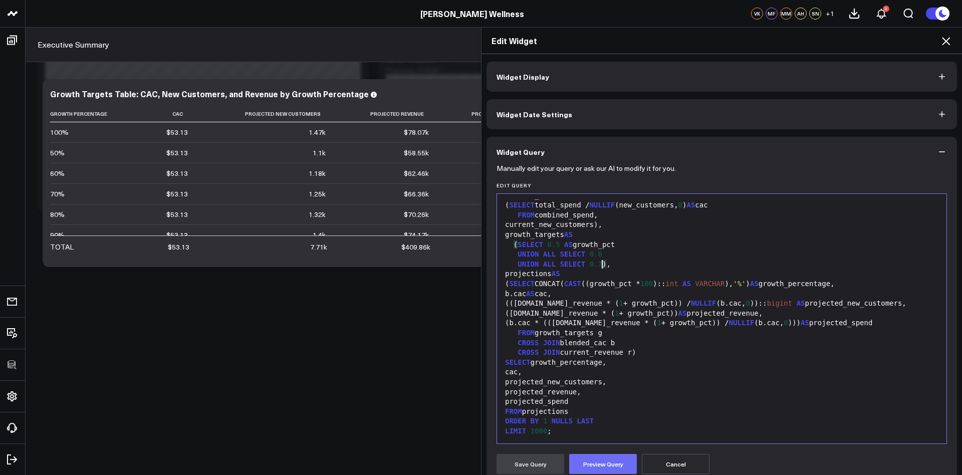
click at [600, 467] on button "Preview Query" at bounding box center [603, 464] width 68 height 20
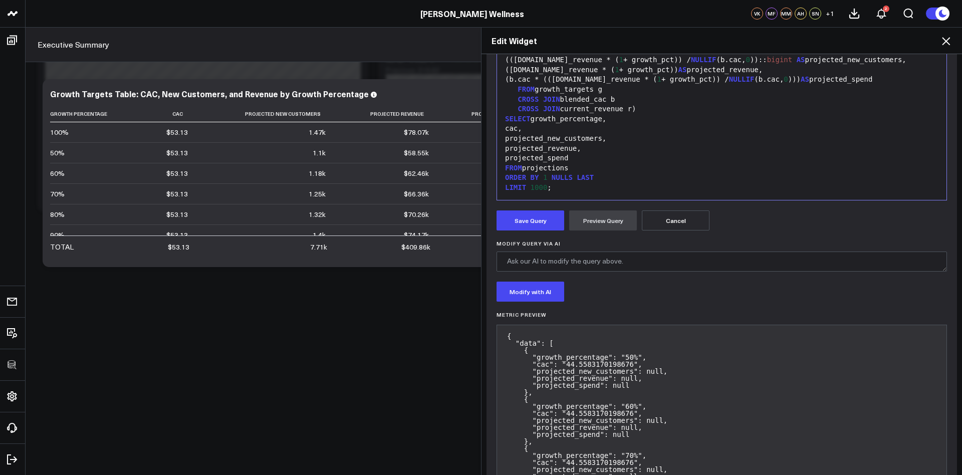
scroll to position [309, 0]
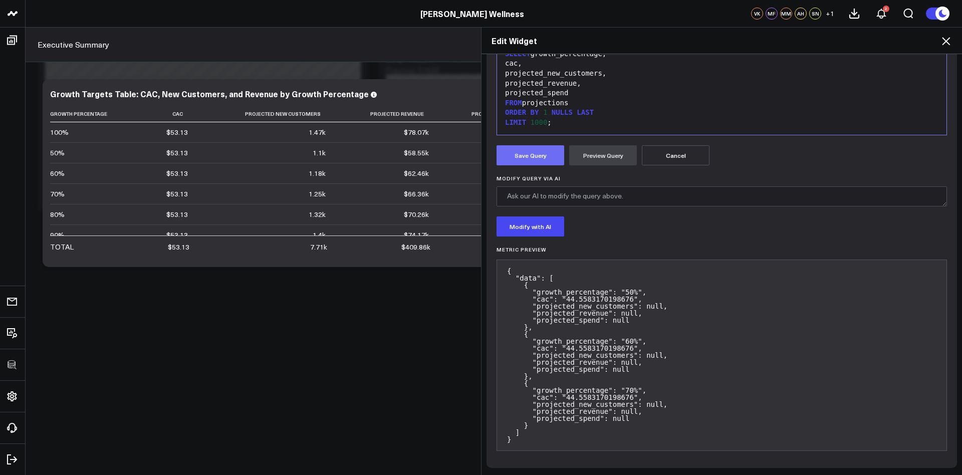
click at [544, 155] on button "Save Query" at bounding box center [531, 155] width 68 height 20
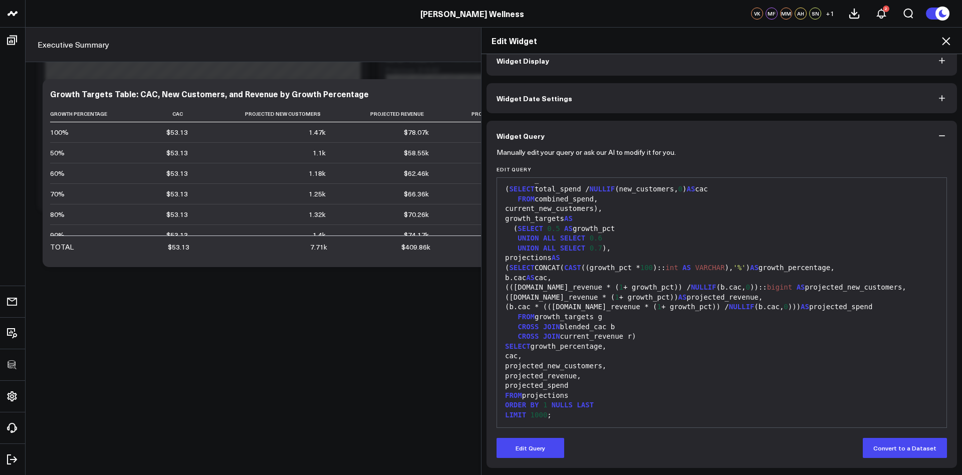
scroll to position [16, 0]
drag, startPoint x: 944, startPoint y: 40, endPoint x: 860, endPoint y: 72, distance: 90.4
click at [944, 40] on icon at bounding box center [946, 41] width 12 height 12
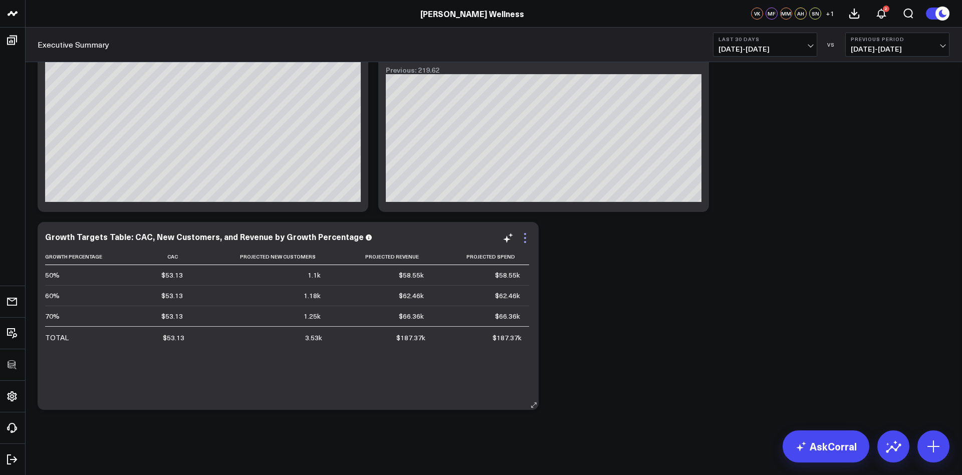
click at [526, 238] on icon at bounding box center [525, 238] width 12 height 12
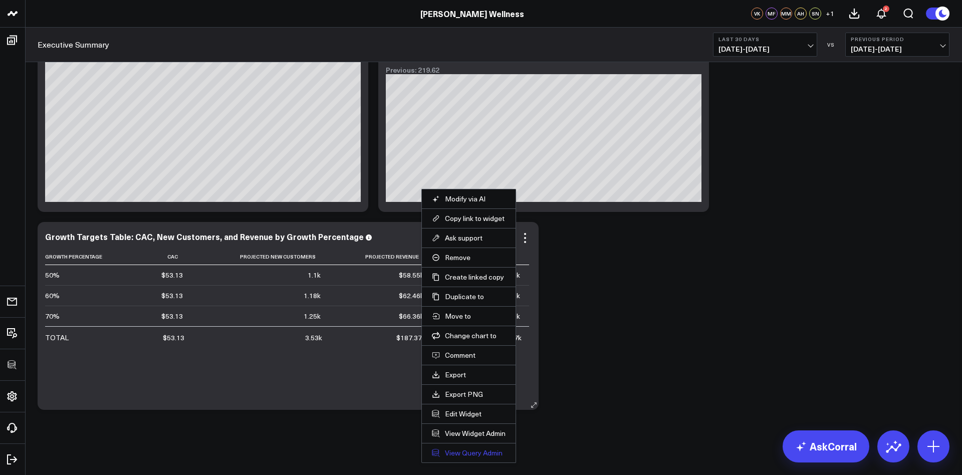
click at [471, 453] on link "View Query Admin" at bounding box center [469, 453] width 74 height 9
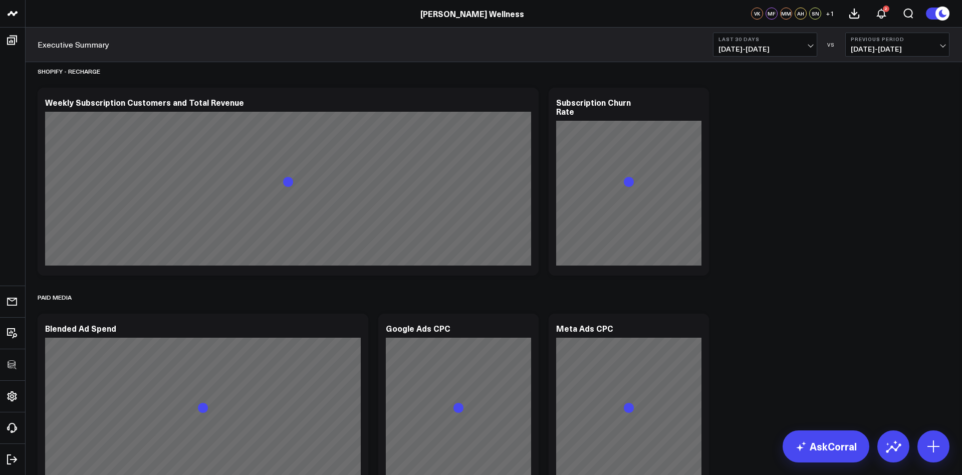
scroll to position [2595, 0]
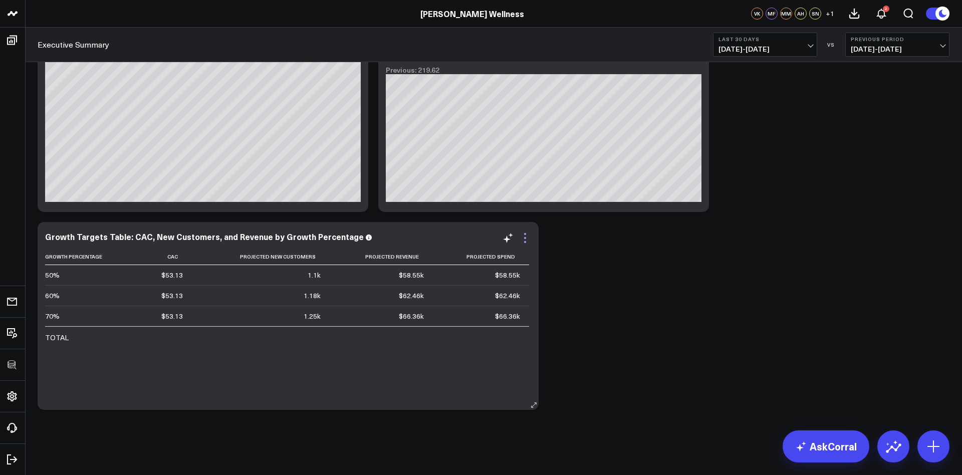
click at [526, 237] on icon at bounding box center [525, 238] width 12 height 12
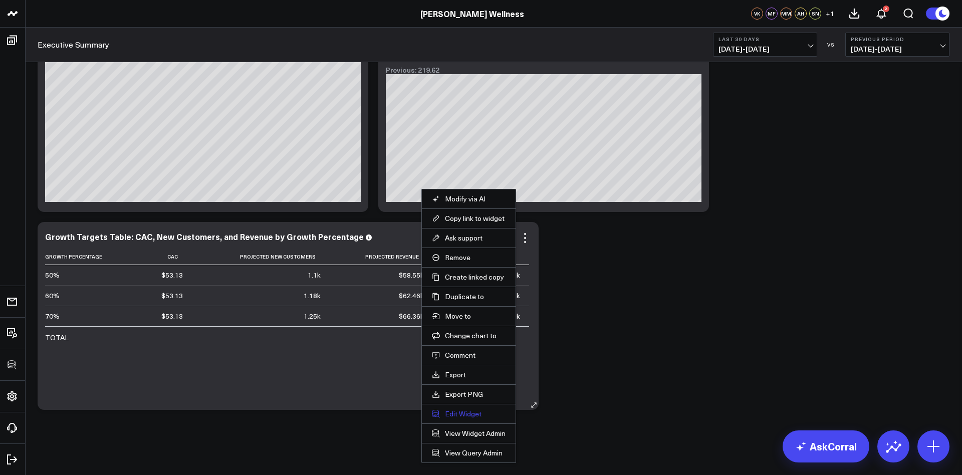
click at [453, 415] on button "Edit Widget" at bounding box center [469, 414] width 74 height 9
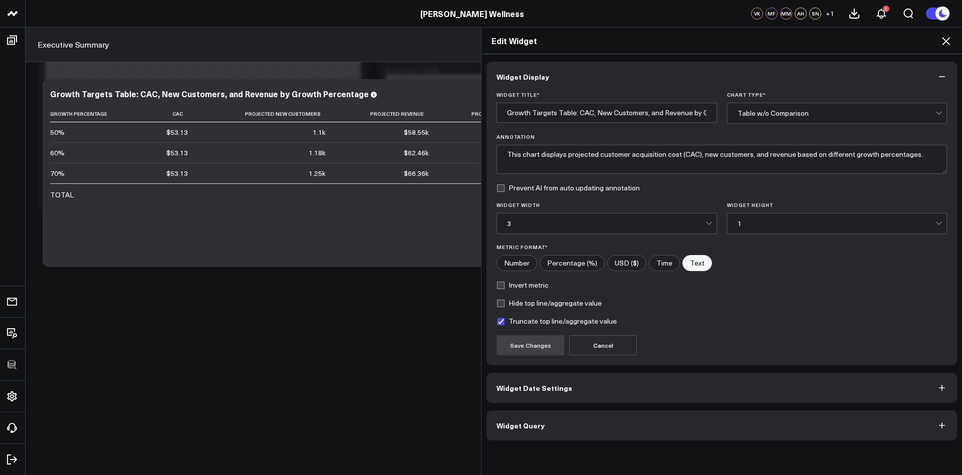
drag, startPoint x: 503, startPoint y: 320, endPoint x: 510, endPoint y: 333, distance: 14.8
click at [503, 320] on label "Truncate top line/aggregate value" at bounding box center [557, 321] width 120 height 8
click at [503, 320] on input "Truncate top line/aggregate value" at bounding box center [501, 321] width 8 height 8
checkbox input "false"
click at [524, 352] on button "Save Changes" at bounding box center [531, 345] width 68 height 20
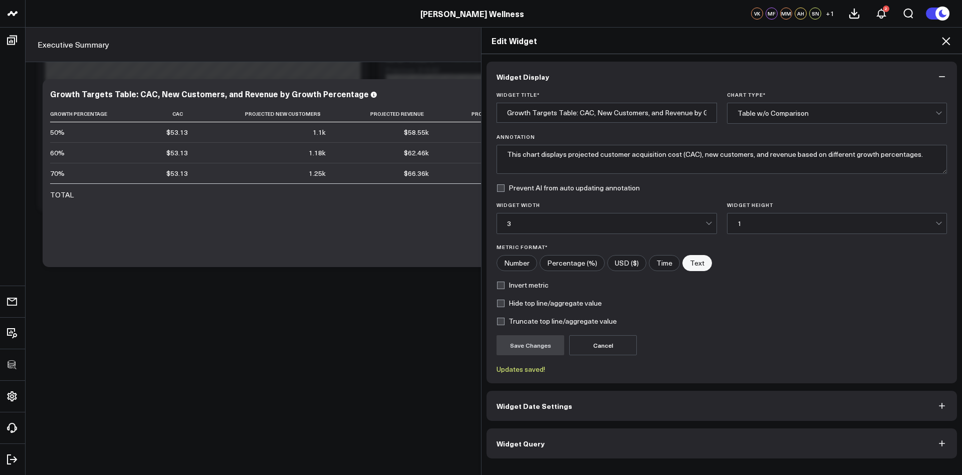
click at [536, 303] on label "Hide top line/aggregate value" at bounding box center [549, 303] width 105 height 8
click at [505, 303] on input "Hide top line/aggregate value" at bounding box center [501, 303] width 8 height 8
checkbox input "true"
click at [532, 349] on button "Save Changes" at bounding box center [531, 345] width 68 height 20
click at [523, 263] on input"] "Number" at bounding box center [517, 263] width 40 height 15
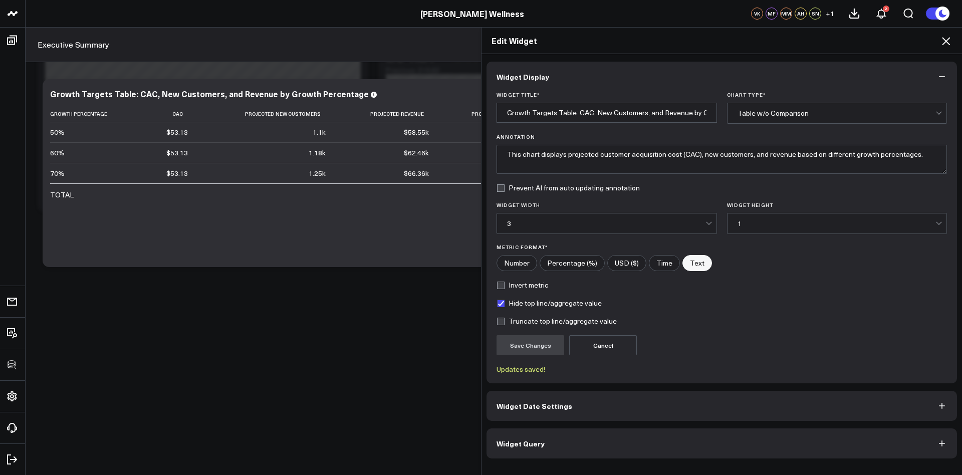
radio input"] "true"
drag, startPoint x: 560, startPoint y: 349, endPoint x: 543, endPoint y: 349, distance: 17.1
click at [558, 349] on button "Save Changes" at bounding box center [531, 345] width 68 height 20
click at [944, 39] on icon at bounding box center [946, 41] width 12 height 12
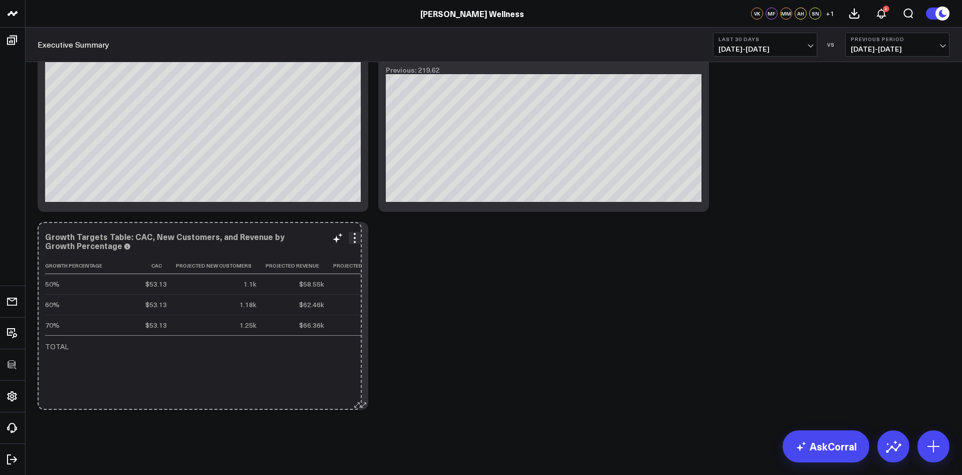
drag, startPoint x: 531, startPoint y: 404, endPoint x: 363, endPoint y: 399, distance: 167.5
click at [354, 400] on div "Growth Targets Table: CAC, New Customers, and Revenue by Growth Percentage Grow…" at bounding box center [203, 316] width 331 height 188
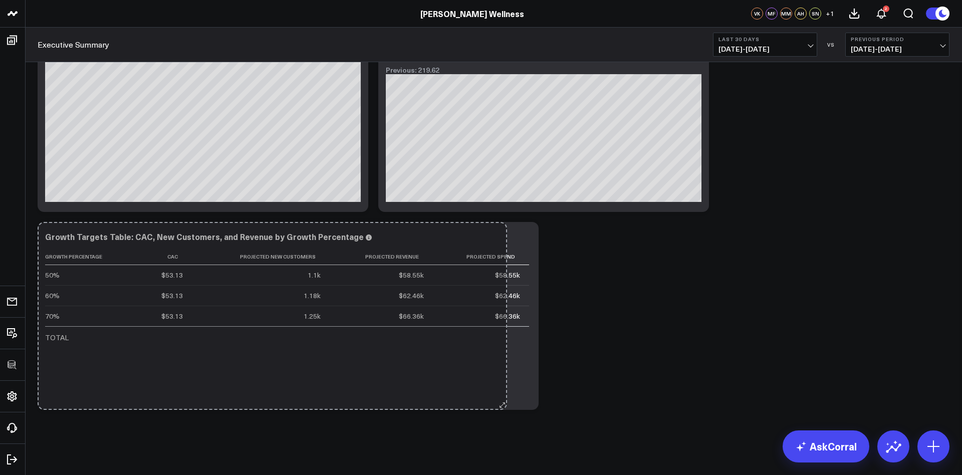
drag, startPoint x: 364, startPoint y: 401, endPoint x: 623, endPoint y: 381, distance: 259.9
click at [503, 395] on div "Growth Targets Table: CAC, New Customers, and Revenue by Growth Percentage Grow…" at bounding box center [288, 316] width 501 height 188
